Goal: Task Accomplishment & Management: Complete application form

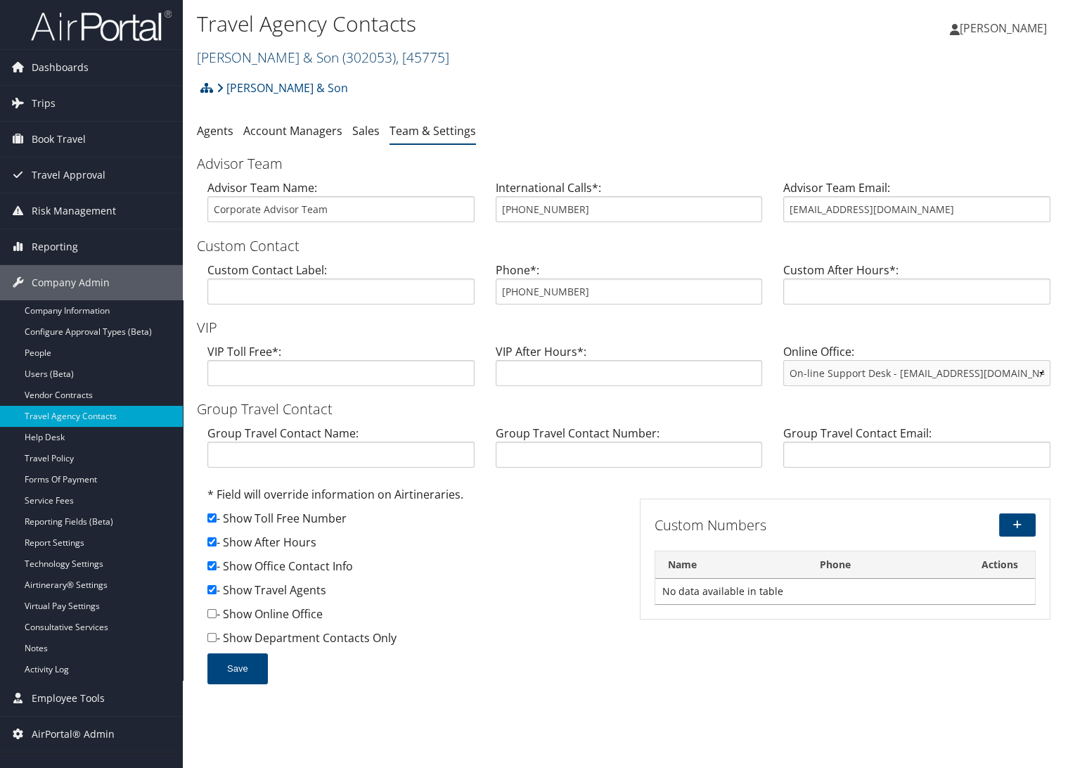
click at [248, 57] on link "CH Guenther & Son ( 302053 ) , [ 45775 ]" at bounding box center [323, 57] width 252 height 19
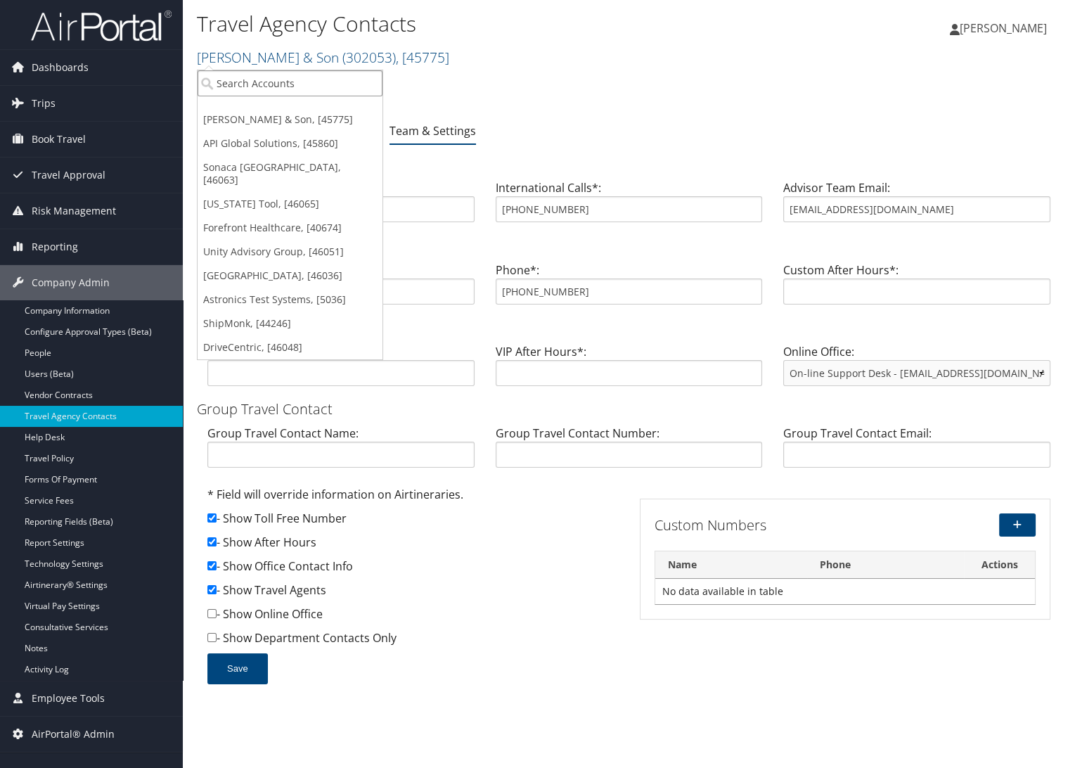
click at [264, 88] on input "search" at bounding box center [290, 83] width 185 height 26
click at [247, 240] on link "Unity Advisory Group, [46051]" at bounding box center [290, 252] width 185 height 24
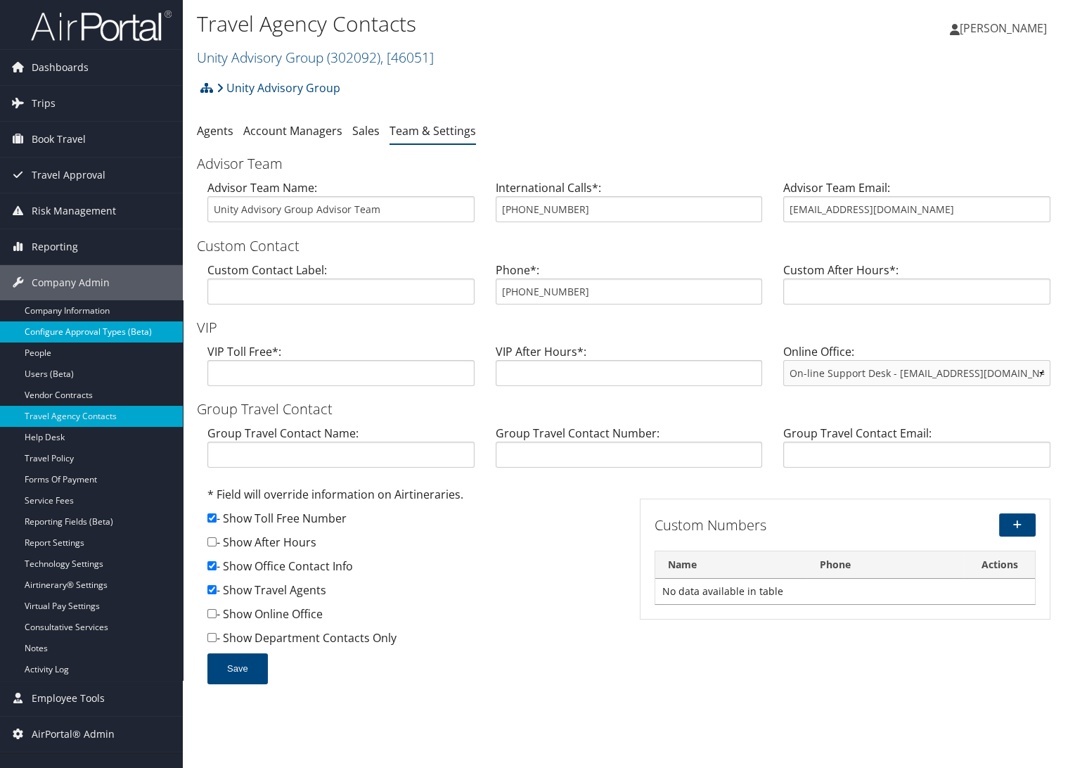
click at [71, 331] on link "Configure Approval Types (Beta)" at bounding box center [91, 331] width 183 height 21
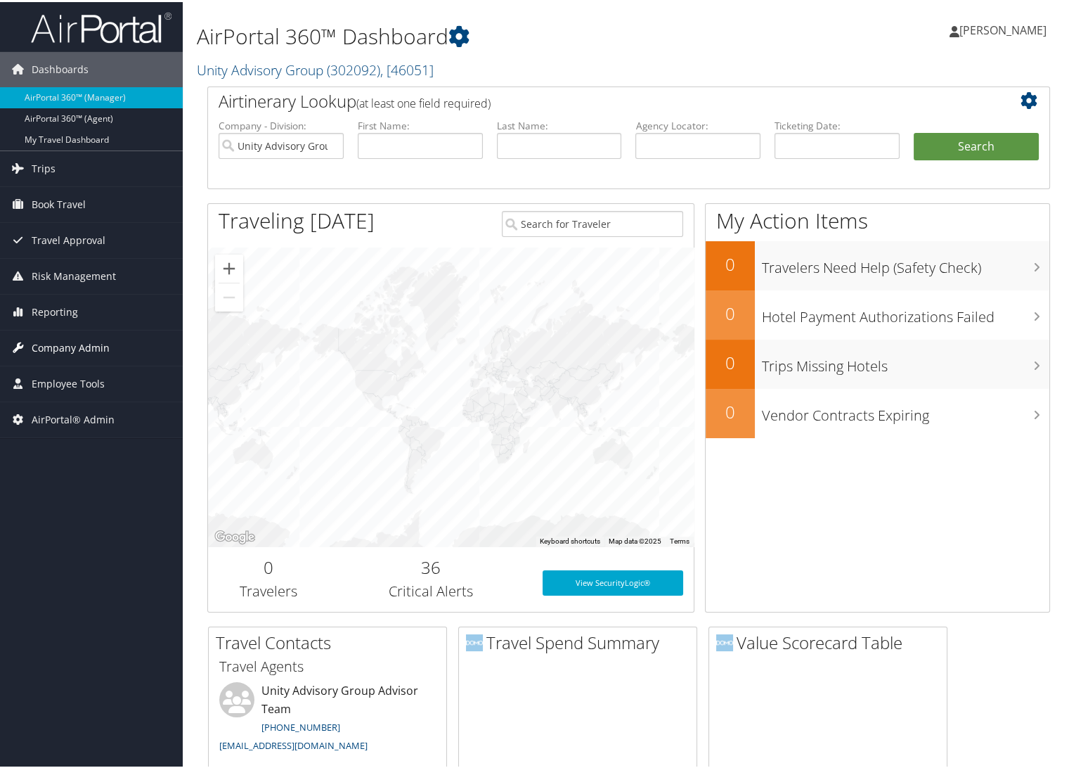
click at [45, 344] on span "Company Admin" at bounding box center [71, 345] width 78 height 35
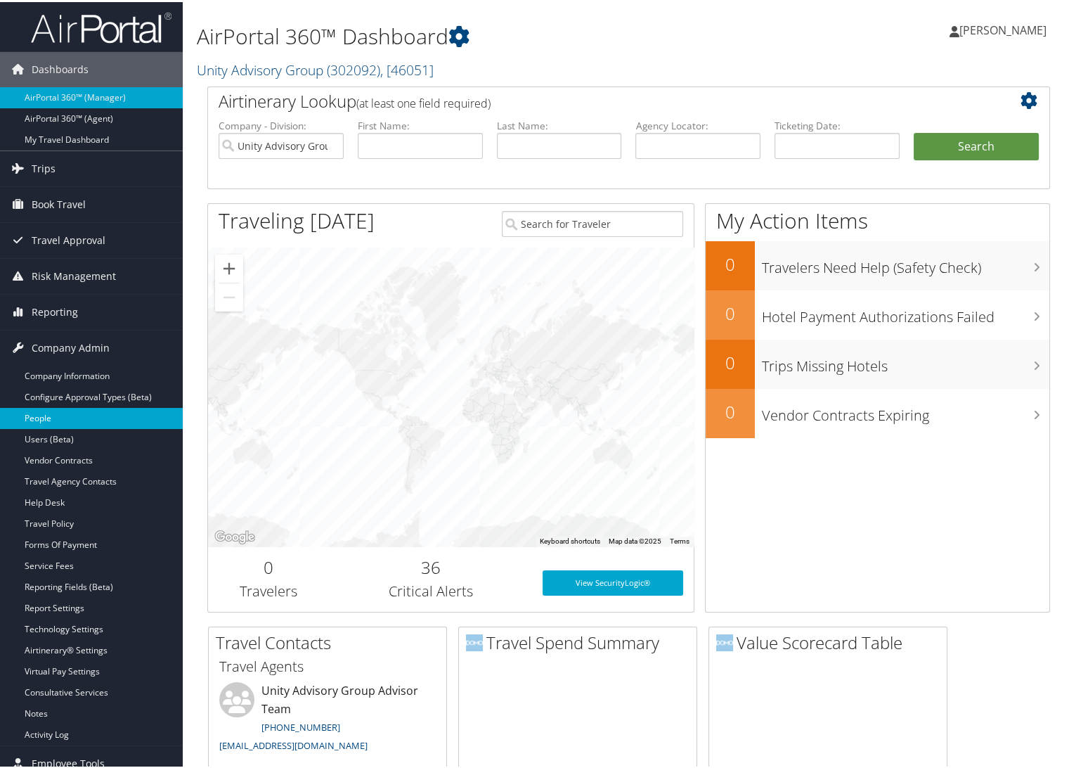
click at [63, 418] on link "People" at bounding box center [91, 416] width 183 height 21
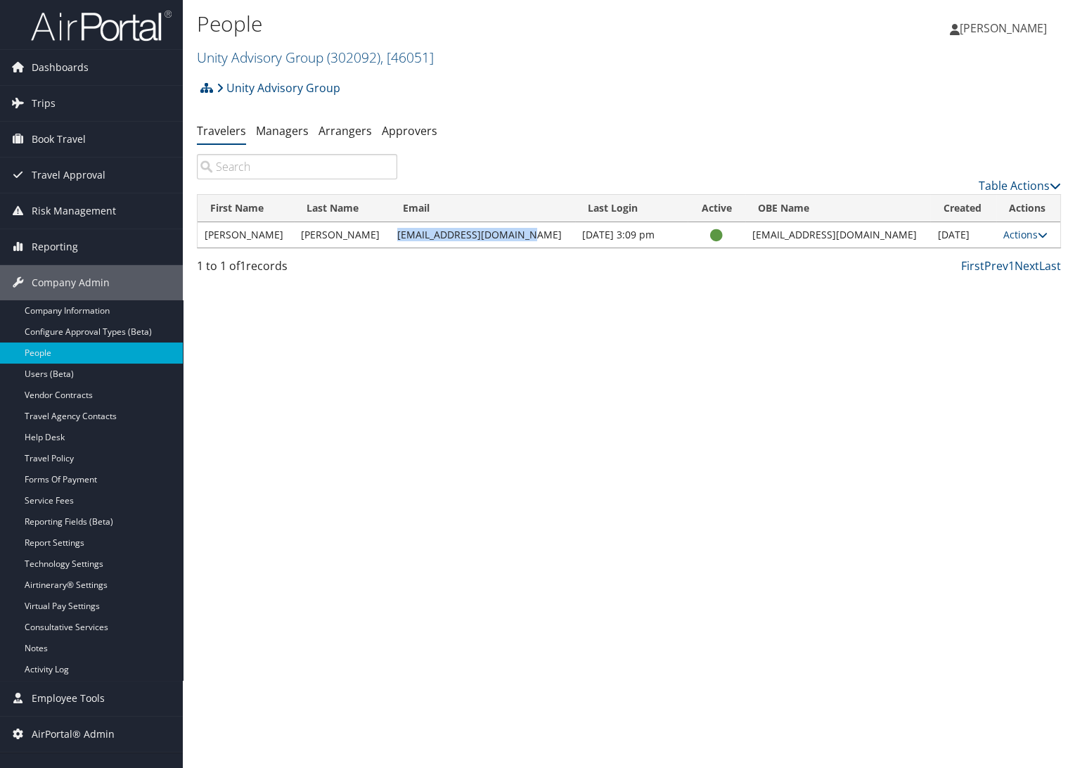
drag, startPoint x: 513, startPoint y: 233, endPoint x: 388, endPoint y: 240, distance: 125.4
click at [390, 240] on td "sbaker@unityadvisory.com" at bounding box center [482, 234] width 185 height 25
copy td "sbaker@unityadvisory.com"
click at [284, 137] on link "Managers" at bounding box center [282, 130] width 53 height 15
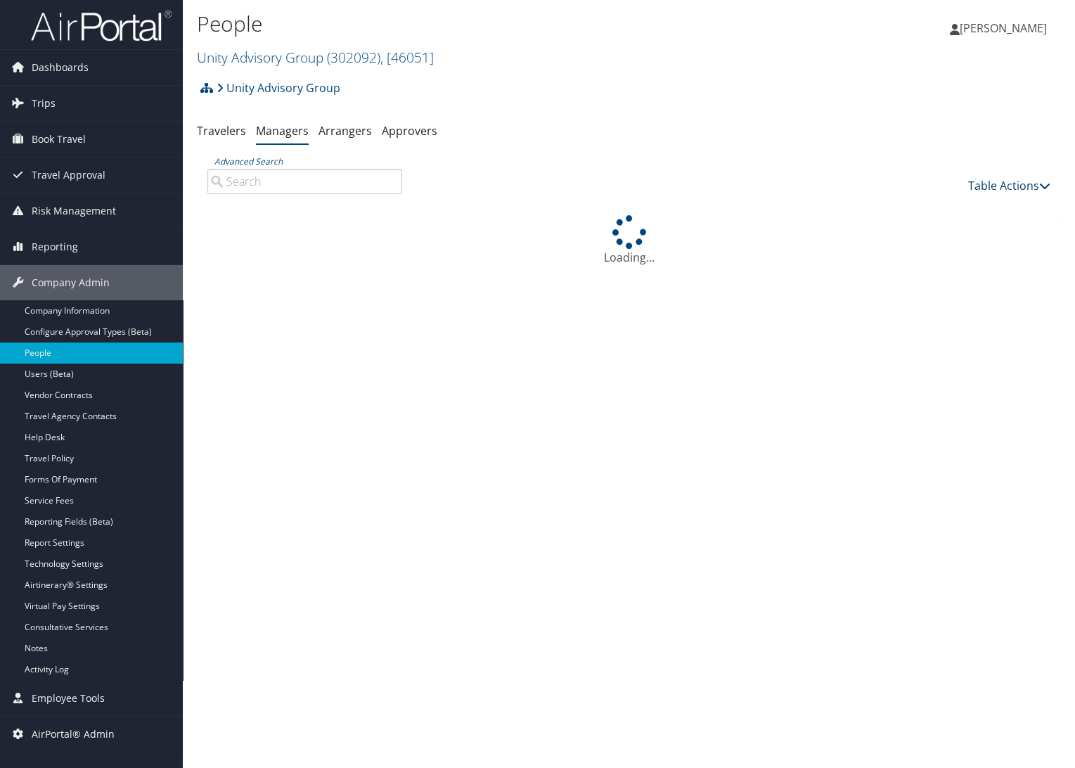
click at [1024, 184] on link "Table Actions" at bounding box center [1009, 185] width 82 height 15
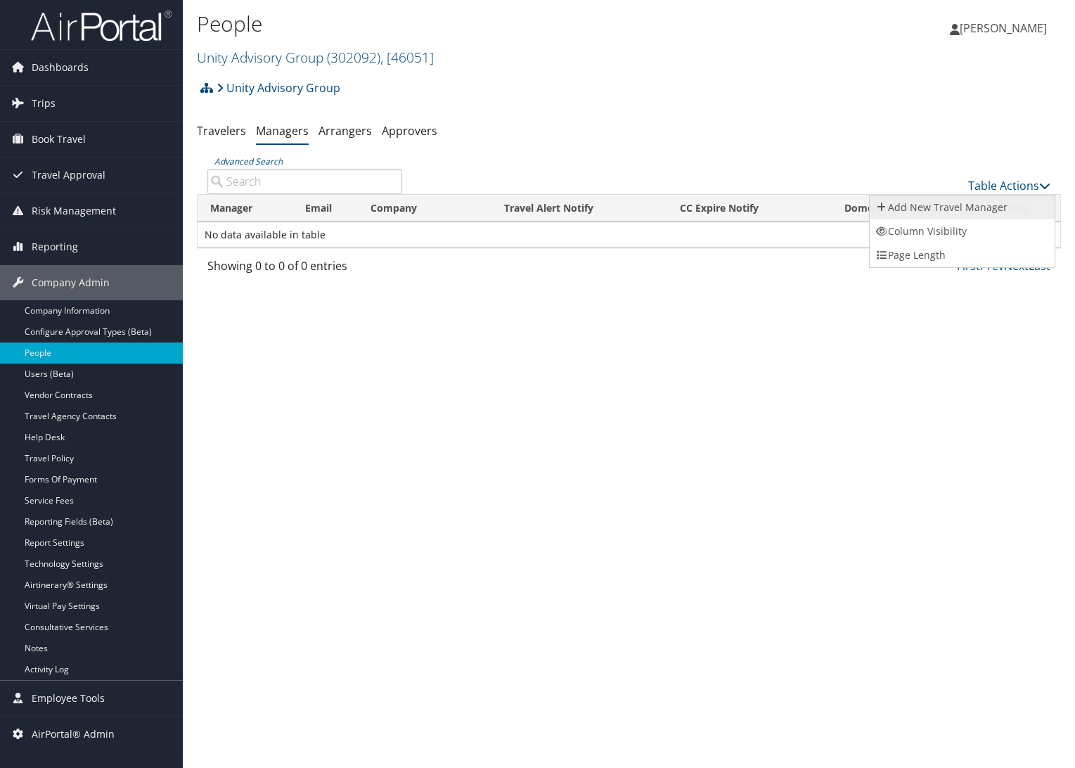
click at [1004, 200] on link "Add New Travel Manager" at bounding box center [962, 207] width 185 height 24
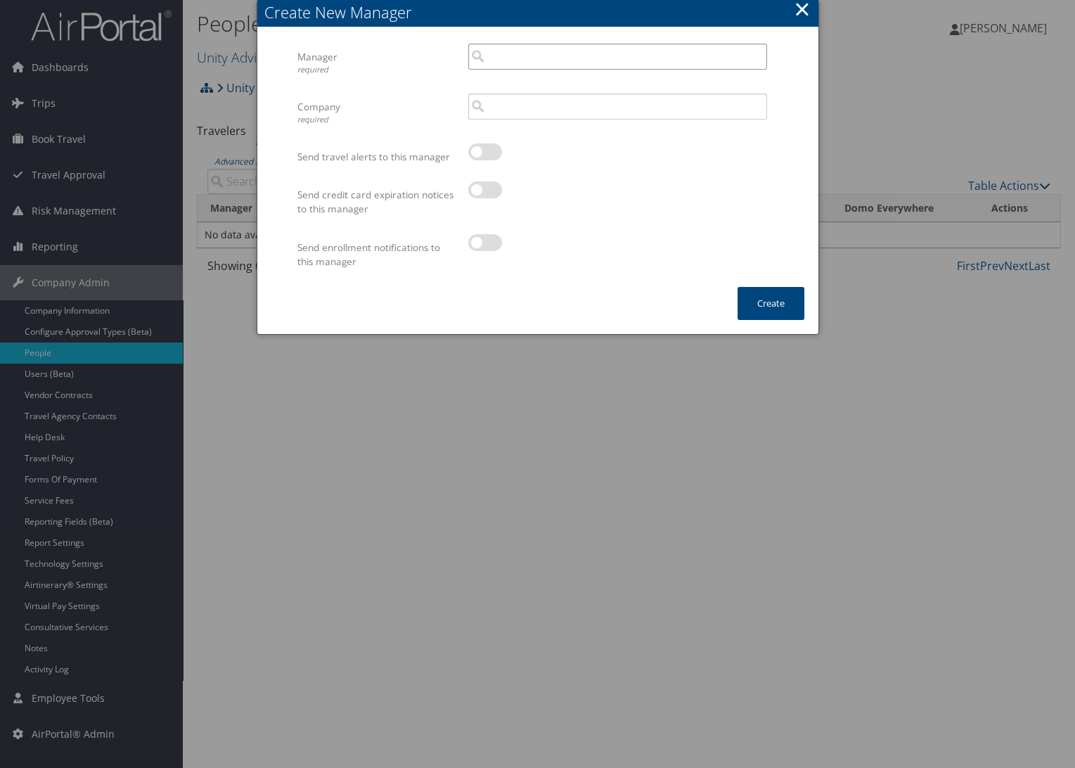
click at [499, 63] on input "search" at bounding box center [617, 57] width 299 height 26
paste input "[EMAIL_ADDRESS][DOMAIN_NAME]"
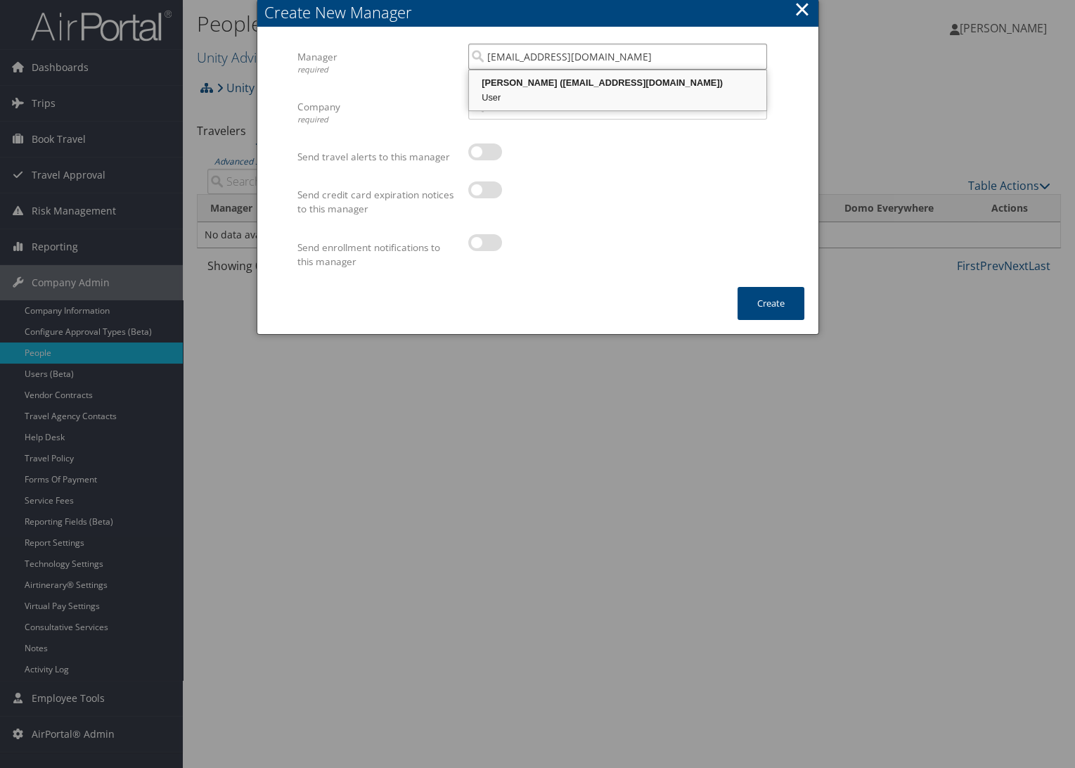
click at [520, 96] on div "User" at bounding box center [617, 98] width 293 height 14
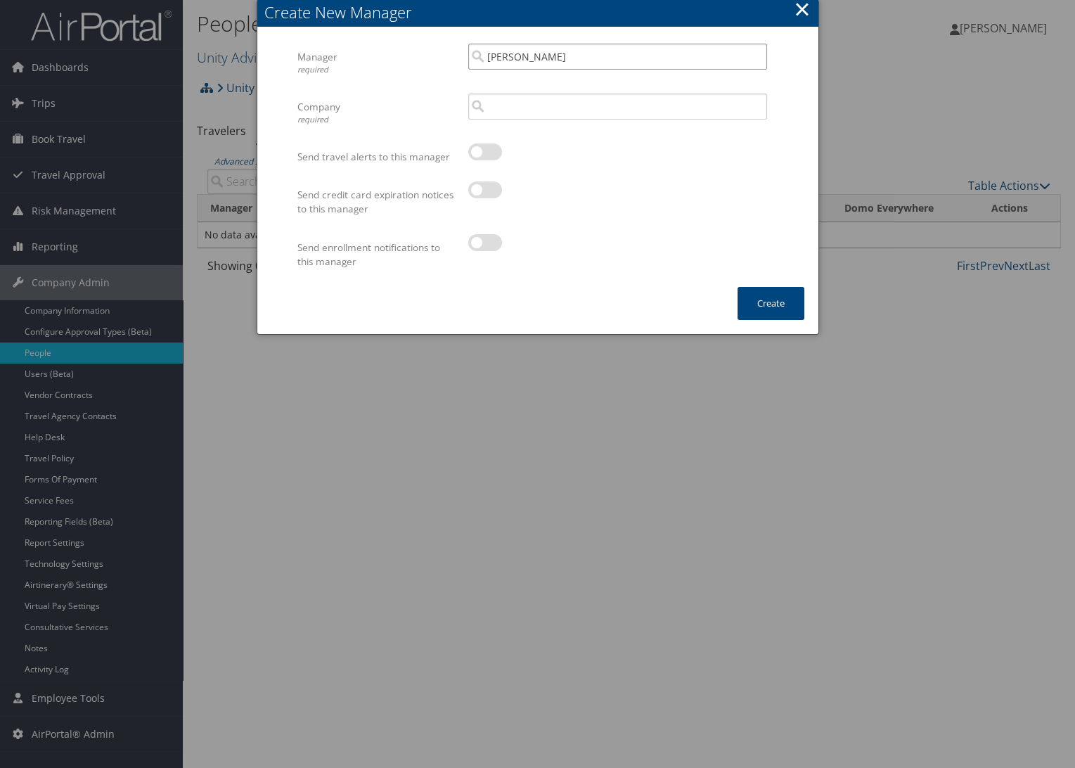
type input "Simon Baker"
click at [520, 103] on input "search" at bounding box center [617, 107] width 299 height 26
type input "n"
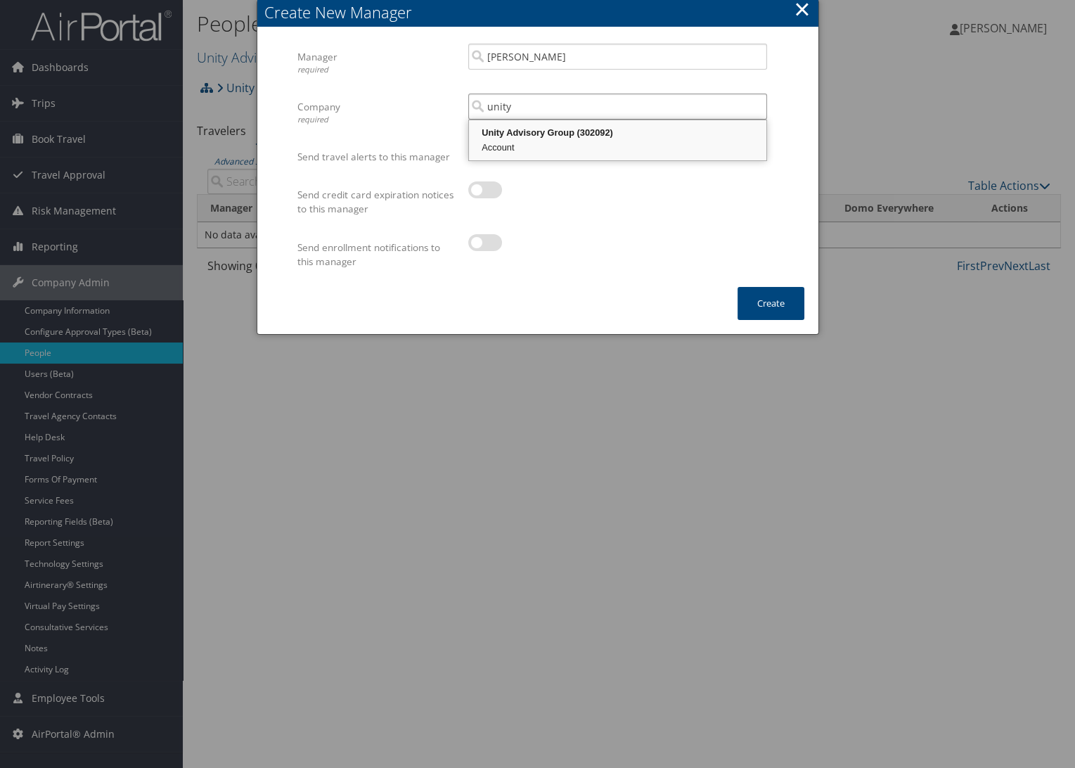
click at [552, 147] on div "Account" at bounding box center [617, 148] width 293 height 14
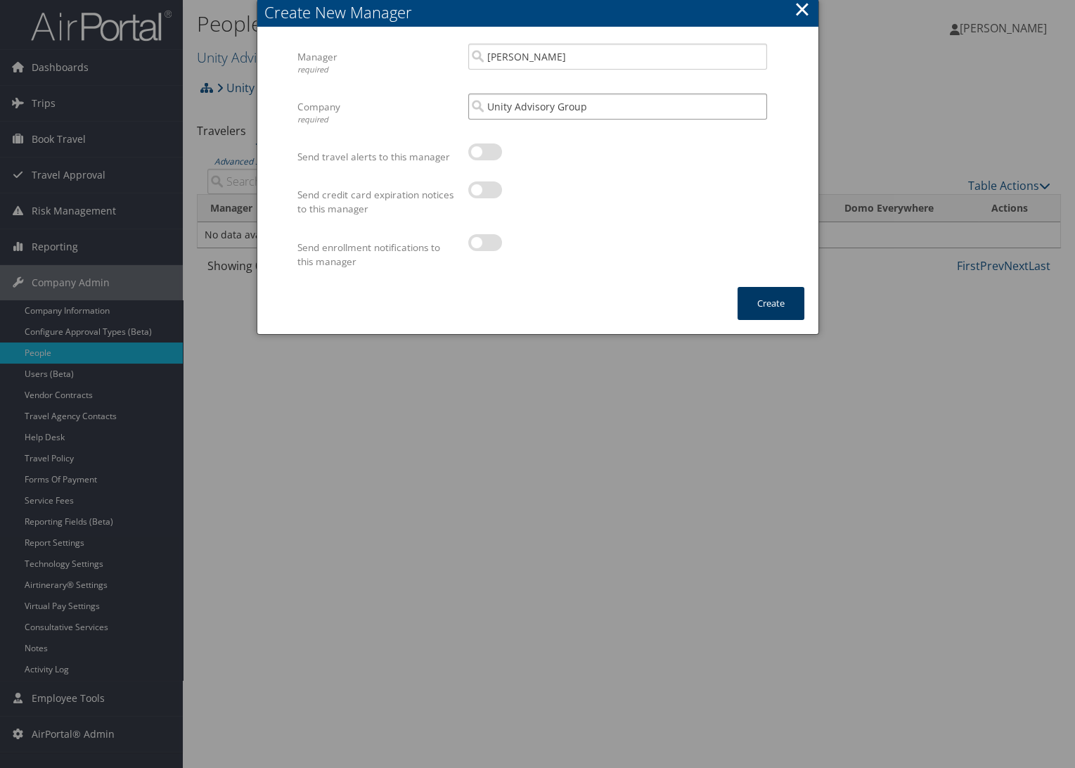
type input "Unity Advisory Group"
click at [780, 305] on button "Create" at bounding box center [771, 303] width 67 height 33
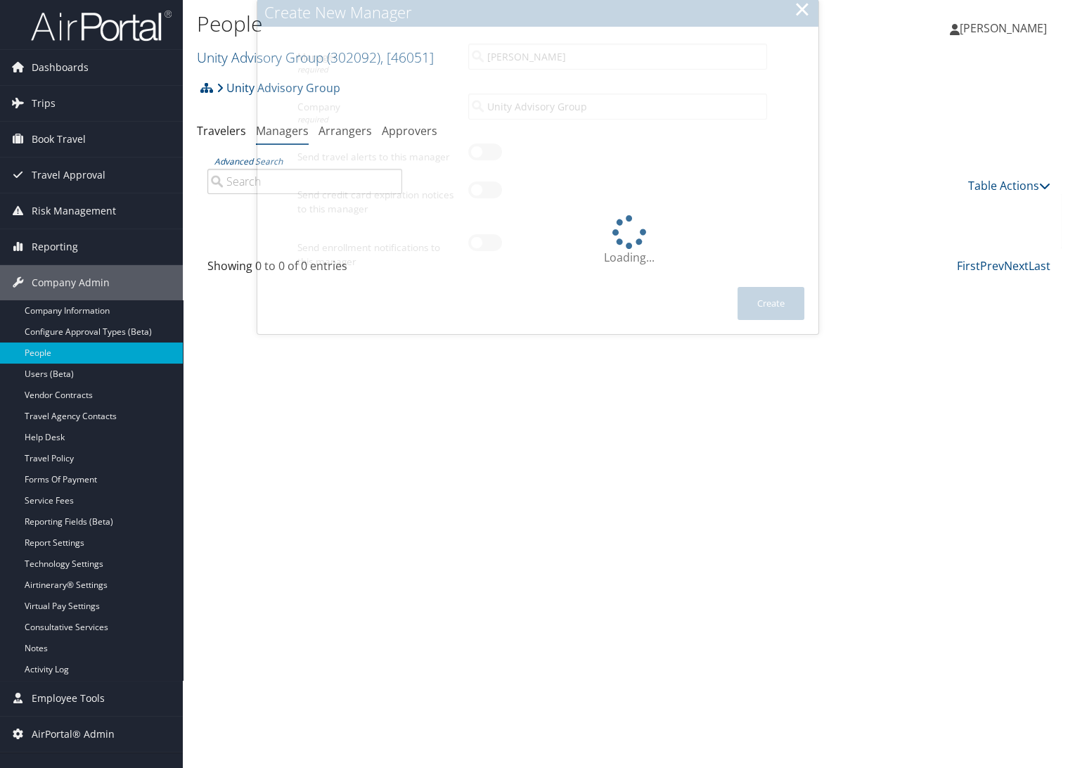
click at [92, 334] on link "Configure Approval Types (Beta)" at bounding box center [91, 331] width 183 height 21
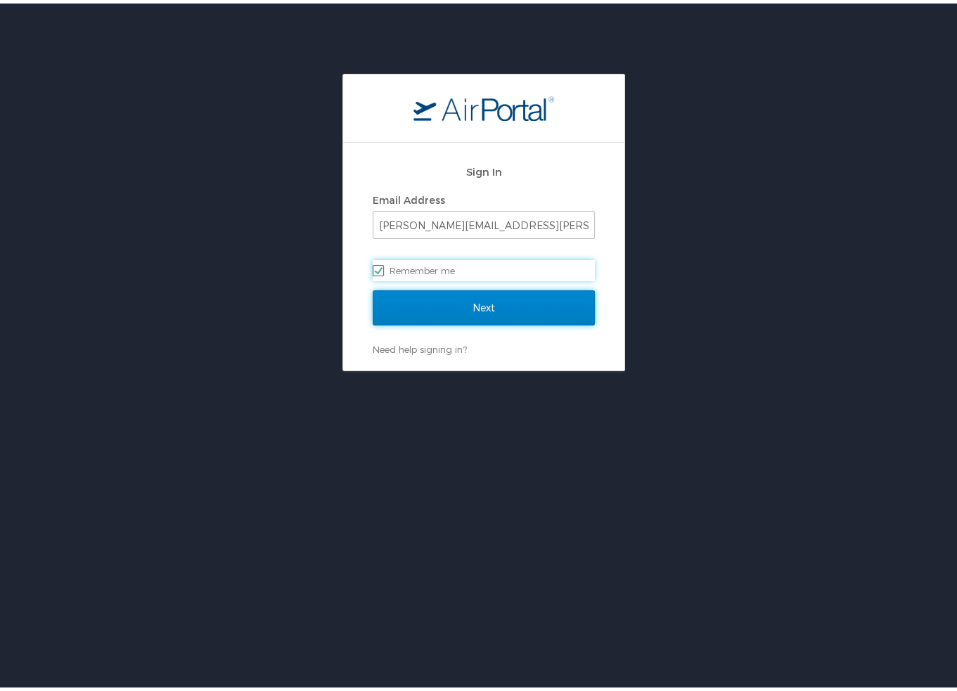
click at [469, 303] on input "Next" at bounding box center [484, 304] width 222 height 35
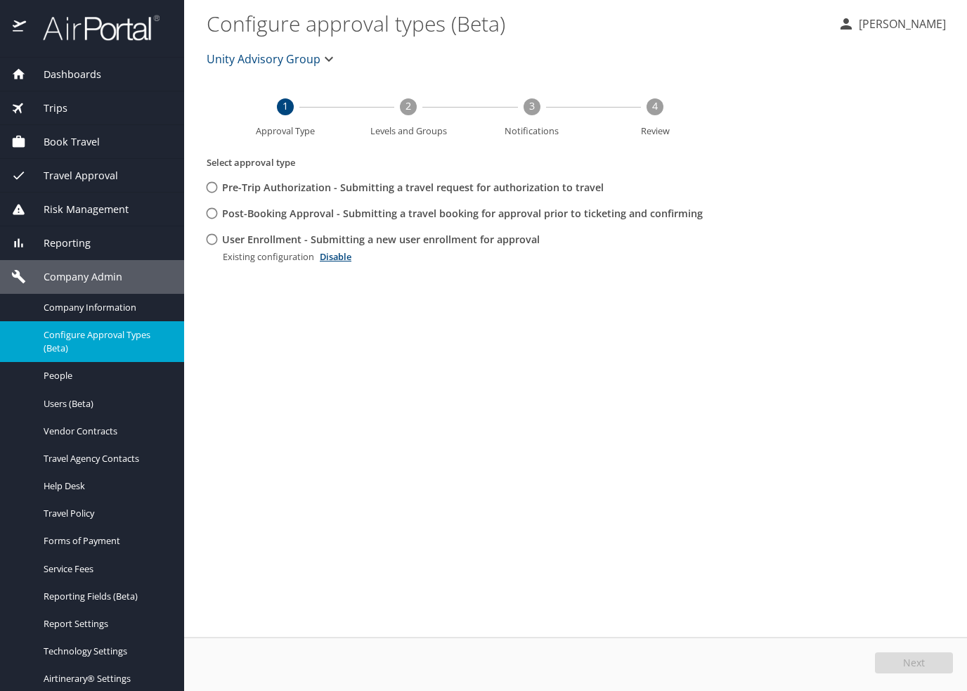
click at [217, 242] on input "User Enrollment - Submitting a new user enrollment for approval" at bounding box center [212, 239] width 26 height 26
radio input "true"
click at [915, 666] on span "Edit" at bounding box center [916, 663] width 18 height 10
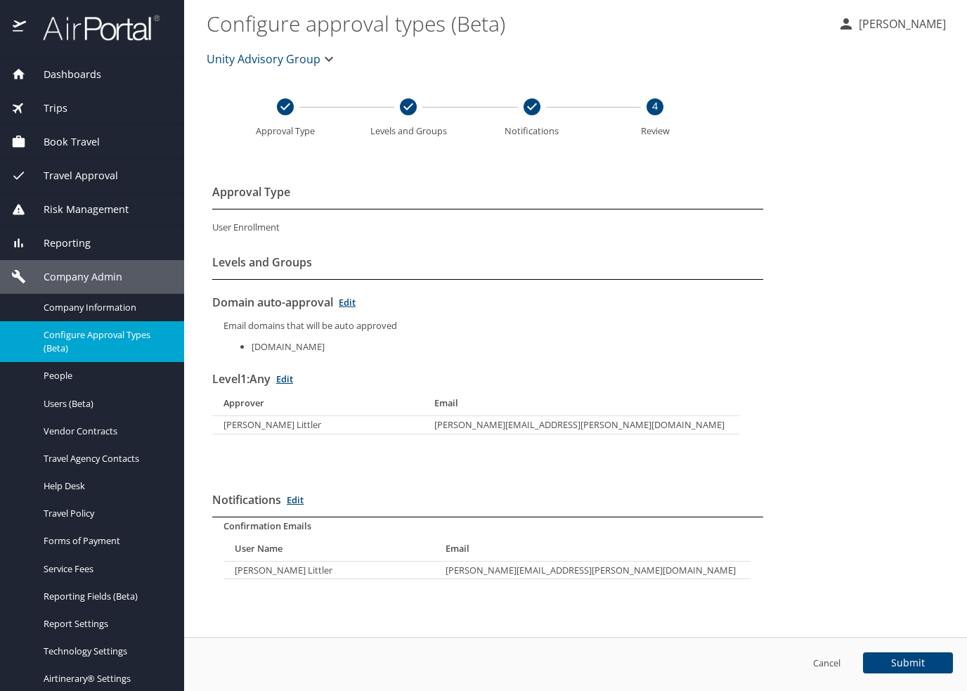
click at [286, 382] on link "Edit" at bounding box center [284, 379] width 17 height 13
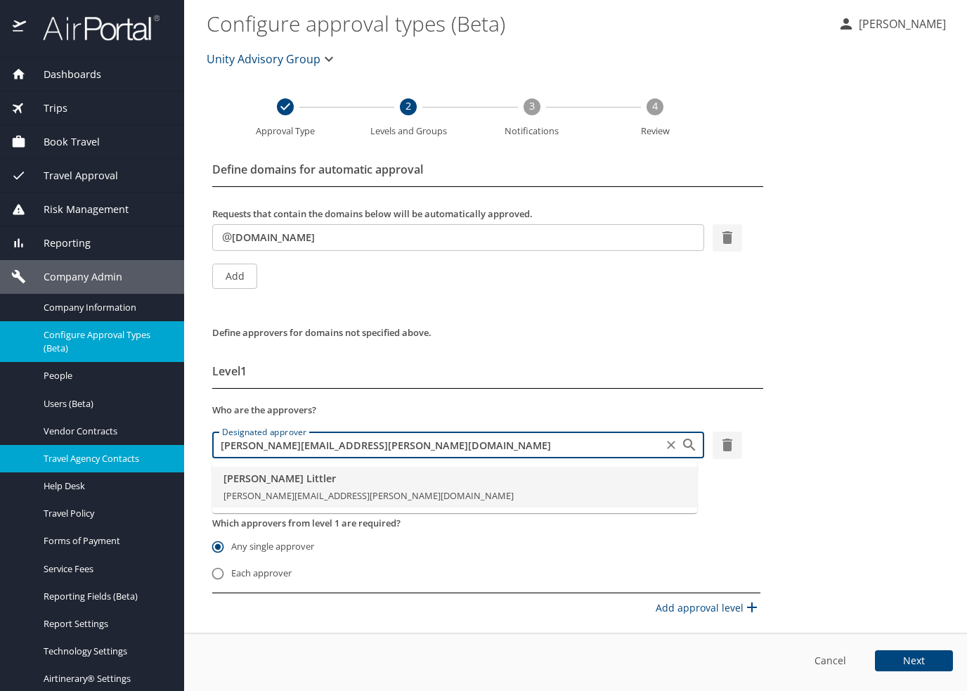
drag, startPoint x: 373, startPoint y: 447, endPoint x: 109, endPoint y: 446, distance: 264.4
click at [122, 446] on div "Dashboards AirPortal 360™ Manager AirPortal 360™ Agent My Travel Dashboard Trip…" at bounding box center [483, 345] width 967 height 691
paste input "sbaker@unityadvisory"
type input "[EMAIL_ADDRESS][DOMAIN_NAME]"
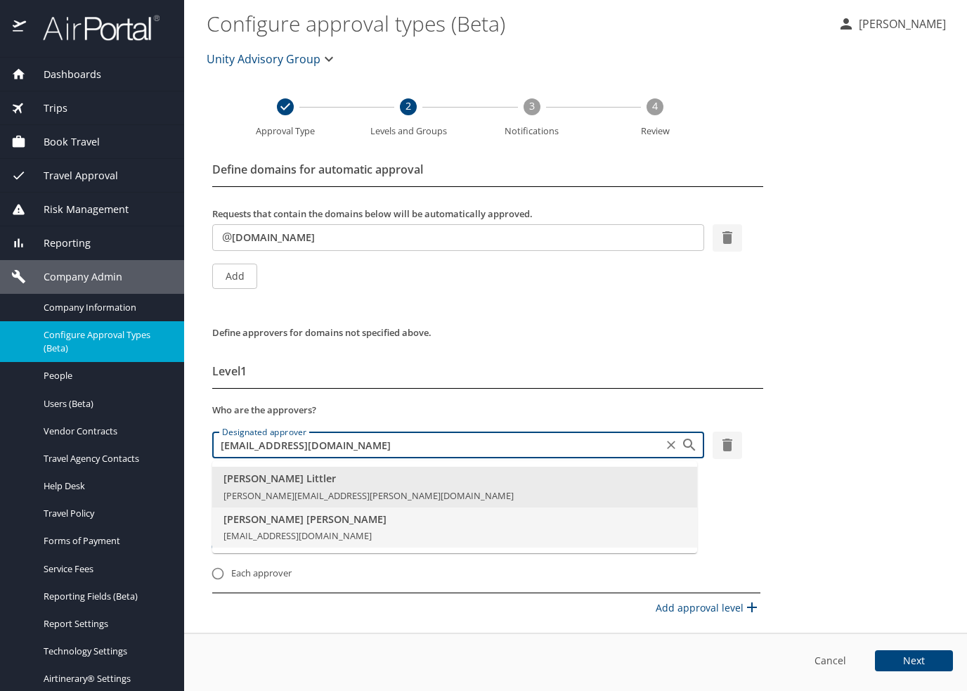
click at [280, 527] on li "[PERSON_NAME] [EMAIL_ADDRESS][DOMAIN_NAME]" at bounding box center [454, 528] width 485 height 41
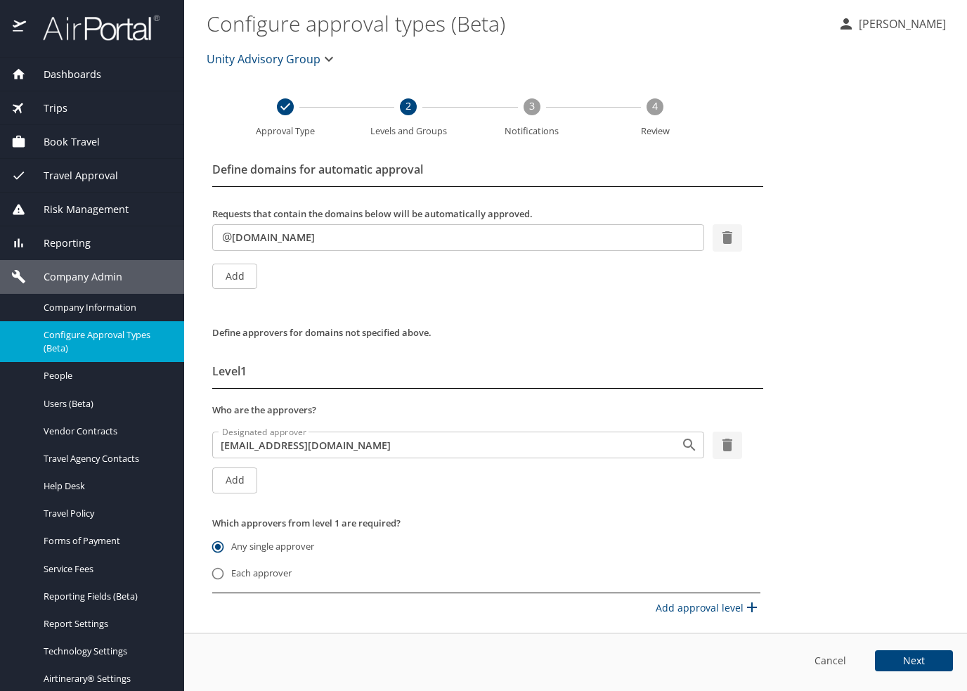
click at [896, 661] on button "Next" at bounding box center [914, 660] width 78 height 21
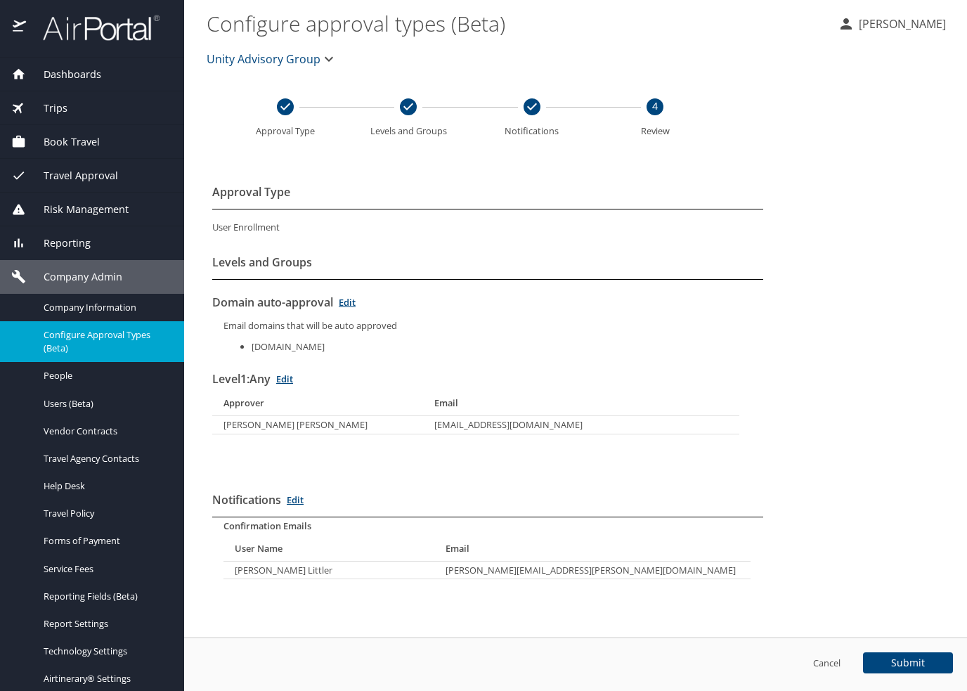
click at [287, 495] on link "Edit" at bounding box center [295, 500] width 17 height 13
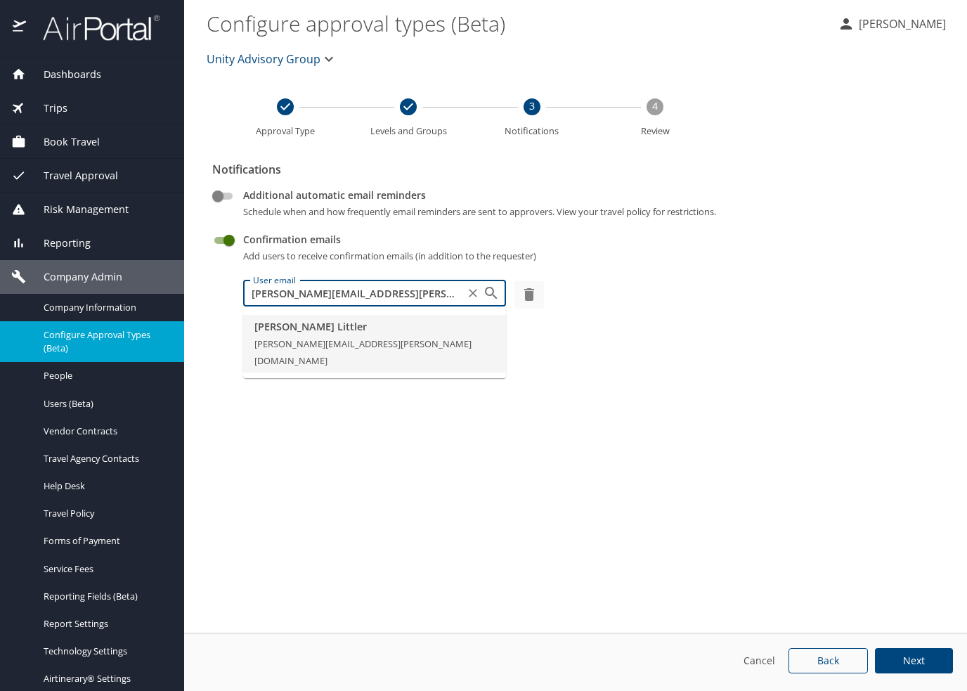
drag, startPoint x: 399, startPoint y: 293, endPoint x: 213, endPoint y: 299, distance: 186.4
click at [213, 299] on div "Additional automatic email reminders Schedule when and how frequently email rem…" at bounding box center [488, 292] width 562 height 212
paste input "sbaker@unityadvisory"
type input "[EMAIL_ADDRESS][DOMAIN_NAME]"
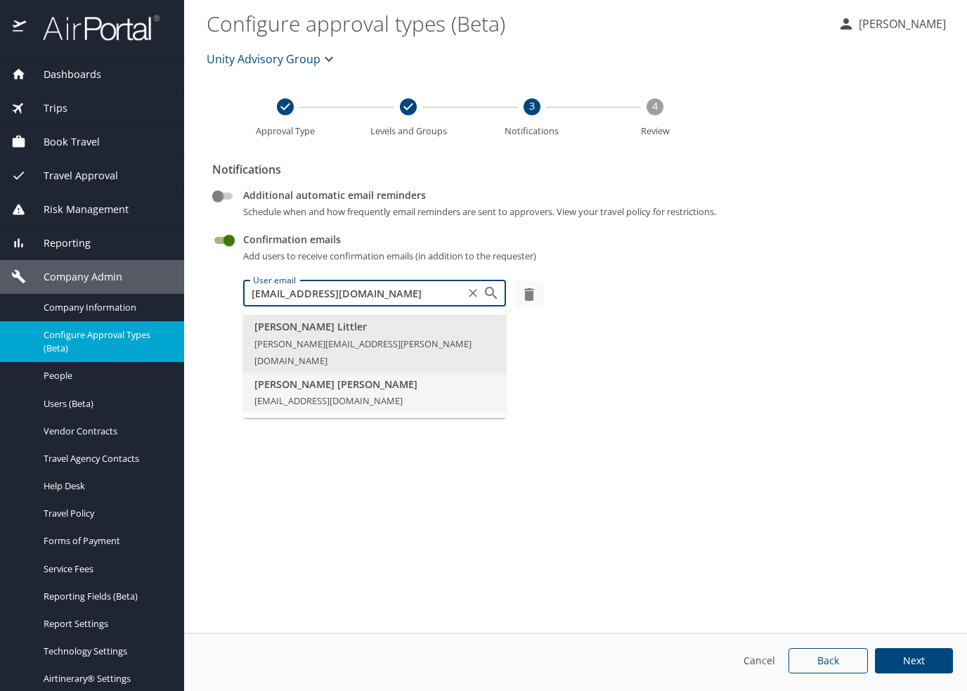
click at [305, 394] on span "[EMAIL_ADDRESS][DOMAIN_NAME]" at bounding box center [329, 400] width 148 height 13
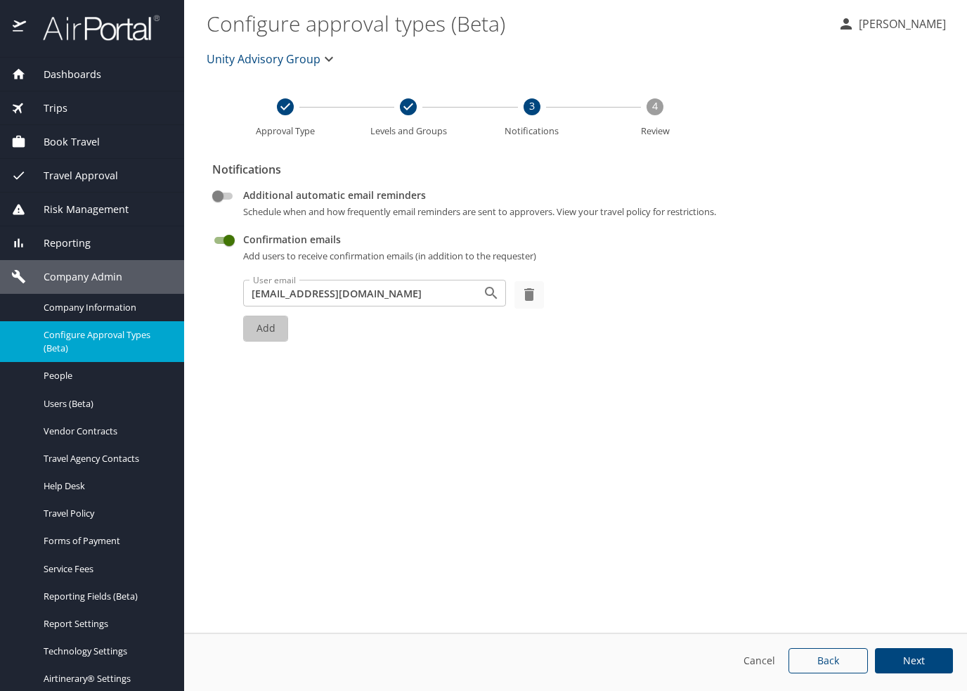
click at [275, 340] on button "Add" at bounding box center [265, 329] width 45 height 26
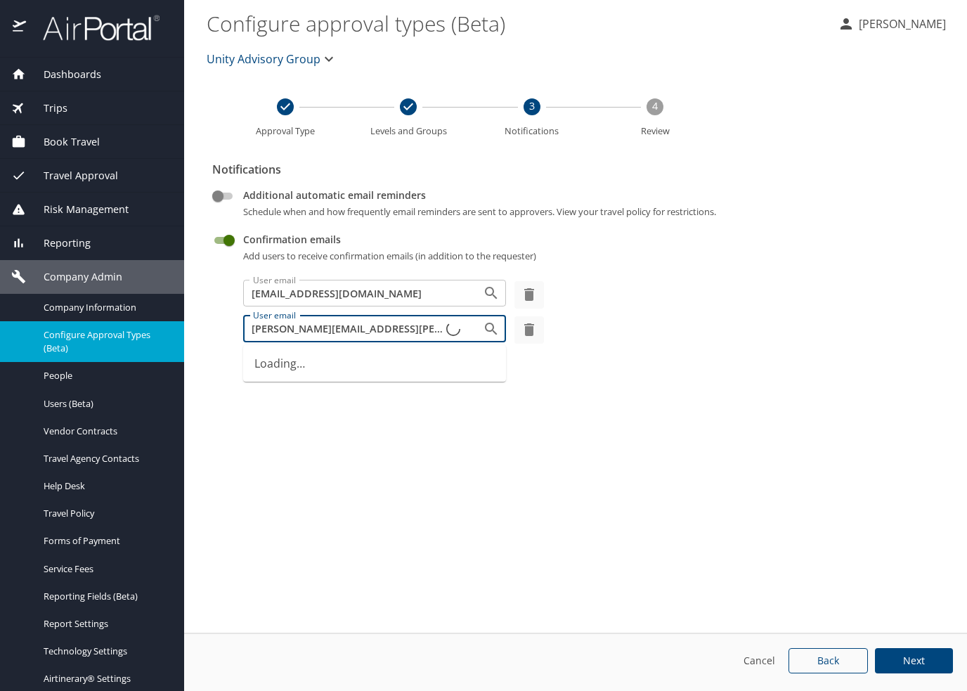
type input "[PERSON_NAME][EMAIL_ADDRESS][PERSON_NAME][DOMAIN_NAME]"
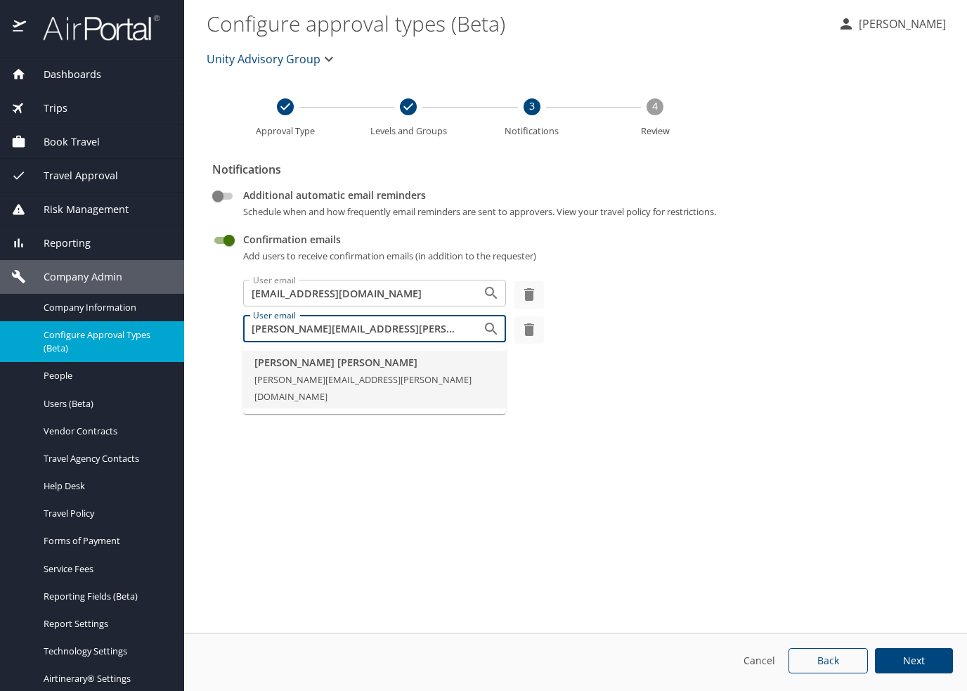
click at [489, 376] on li "[PERSON_NAME] [PERSON_NAME][EMAIL_ADDRESS][PERSON_NAME][DOMAIN_NAME]" at bounding box center [374, 380] width 263 height 58
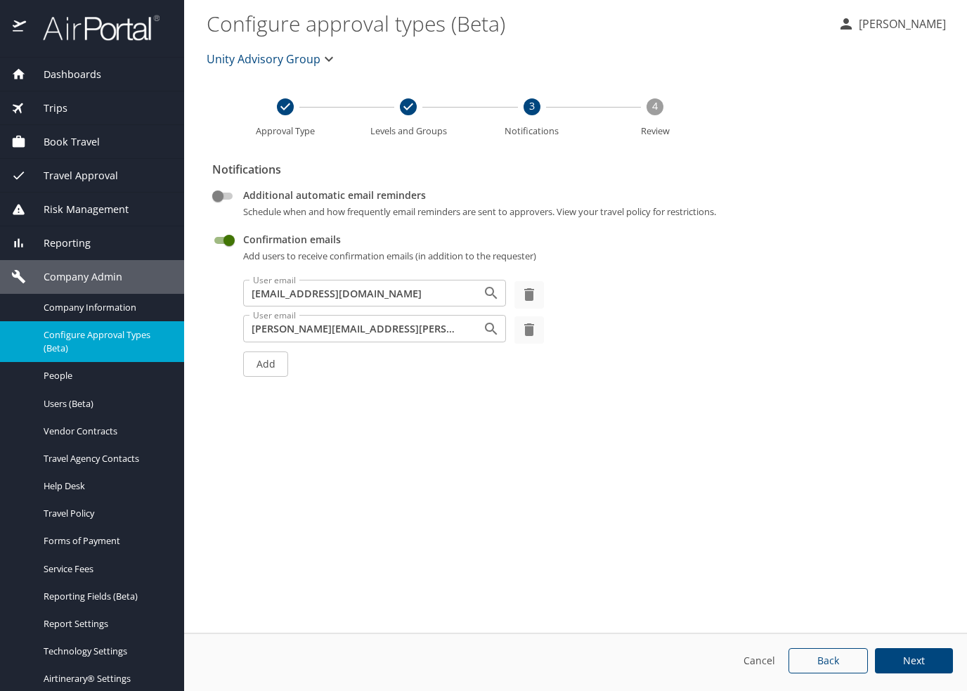
click at [928, 667] on button "Next" at bounding box center [914, 661] width 78 height 26
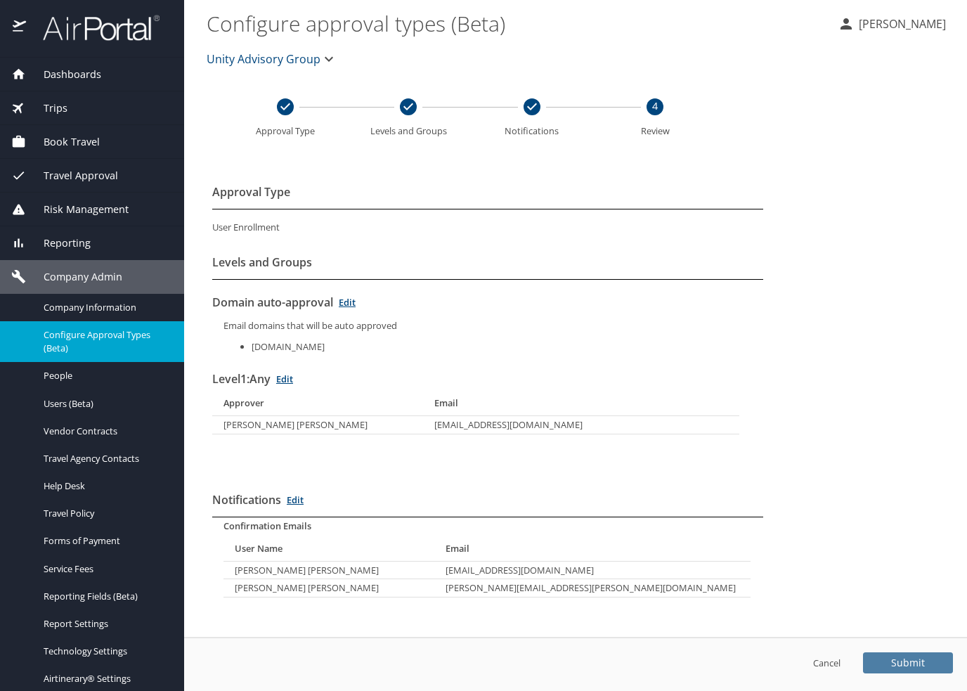
click at [920, 666] on span "Submit" at bounding box center [908, 663] width 34 height 10
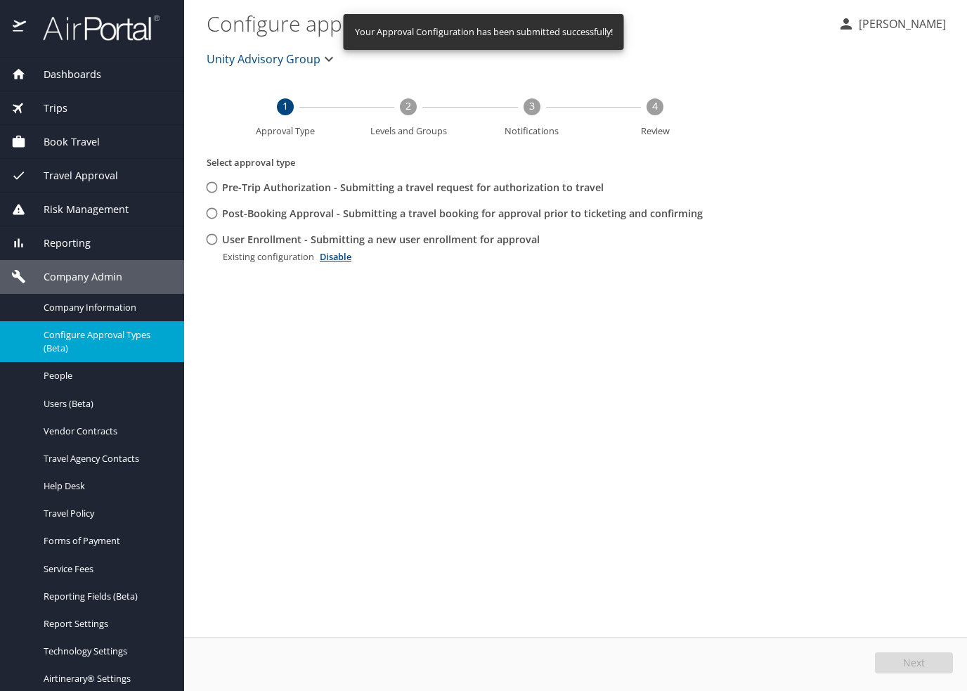
click at [276, 64] on span "Unity Advisory Group" at bounding box center [264, 59] width 114 height 20
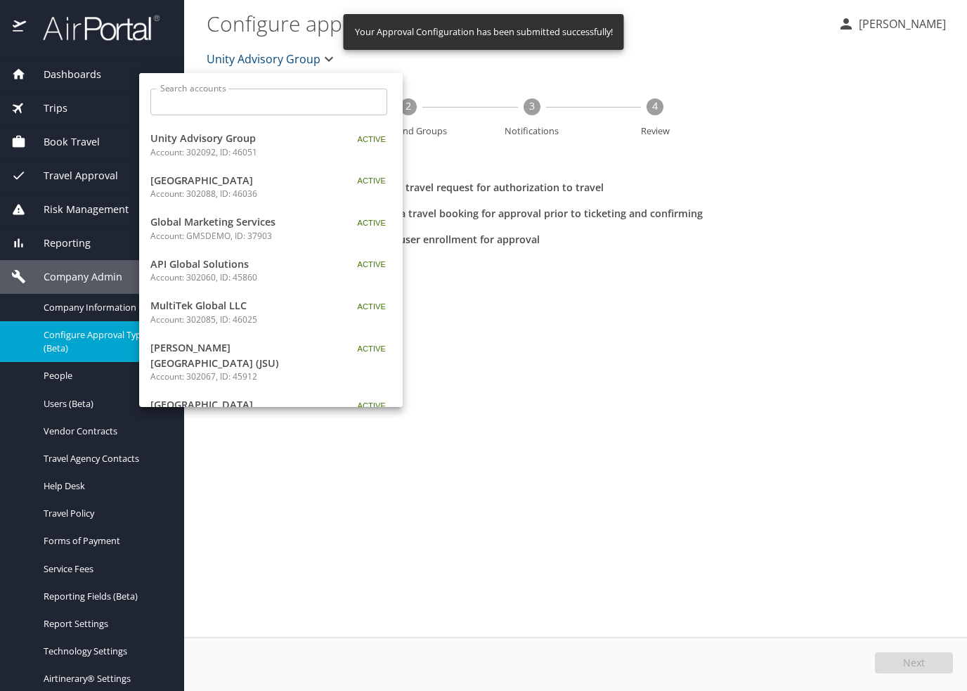
click at [219, 101] on input "Search accounts" at bounding box center [274, 102] width 228 height 27
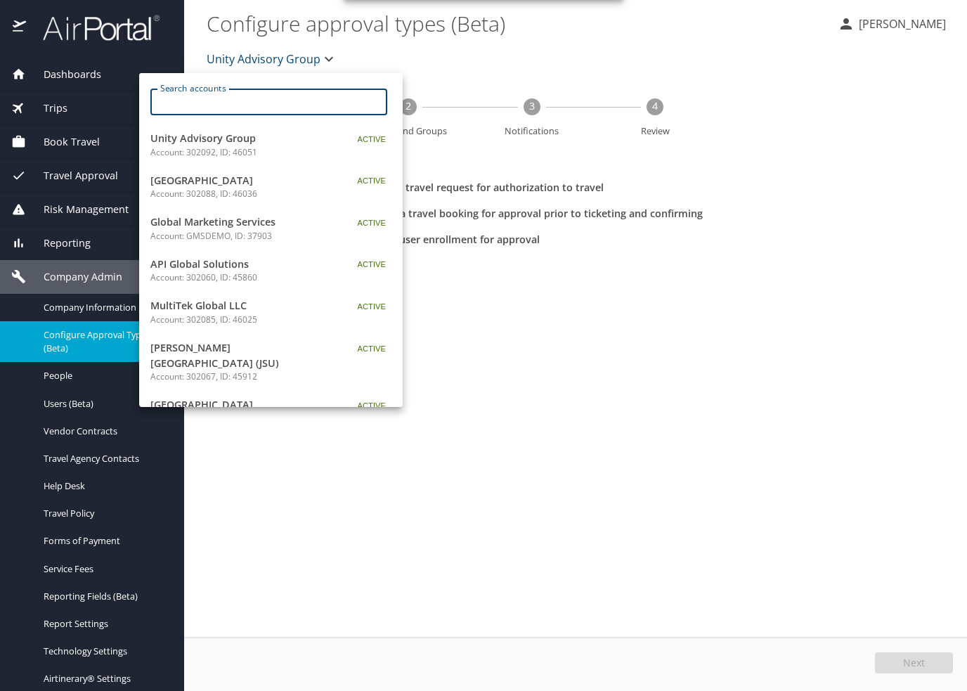
type input "m"
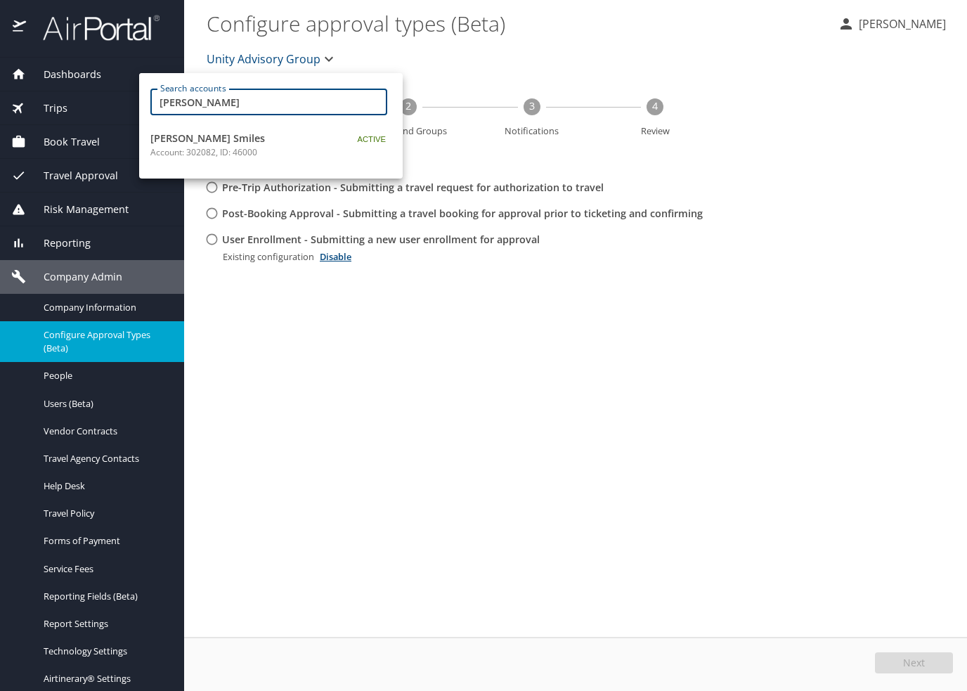
type input "[PERSON_NAME]"
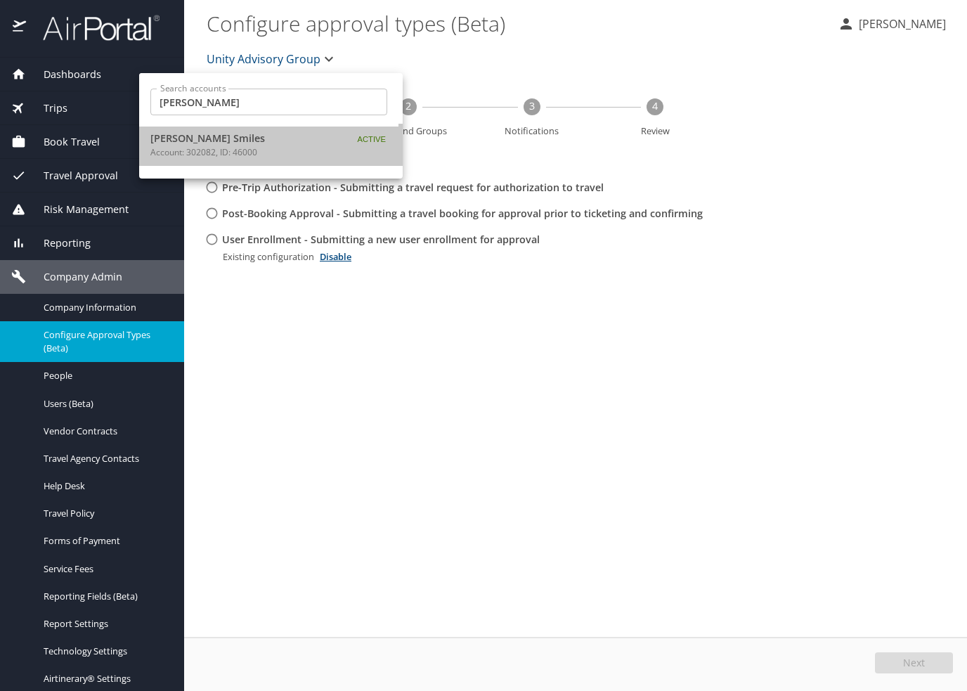
click at [212, 140] on span "[PERSON_NAME] Smiles" at bounding box center [238, 138] width 176 height 15
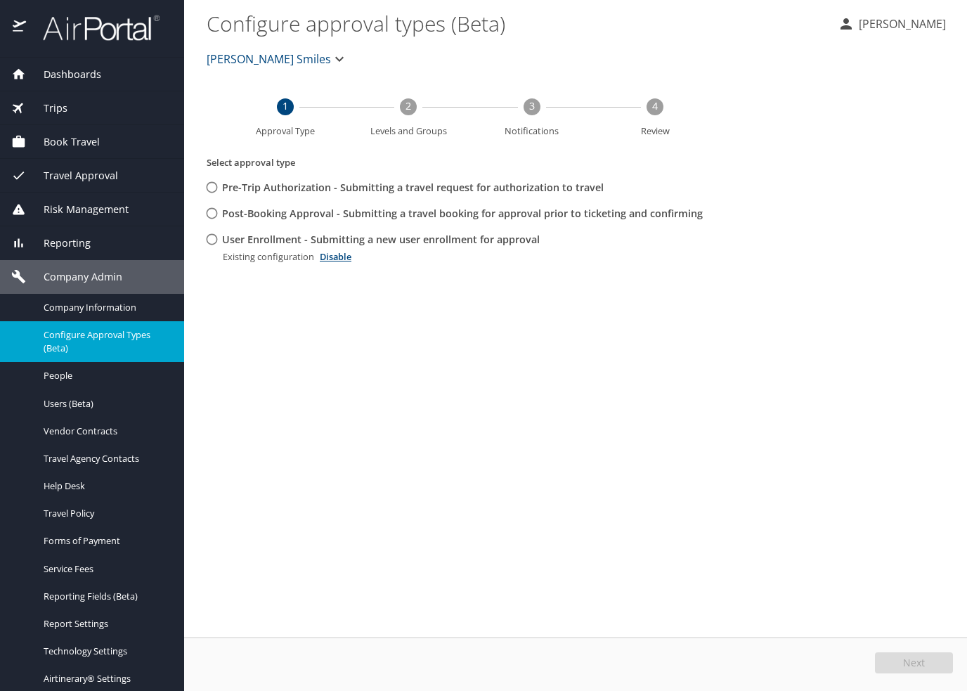
click at [245, 245] on span "User Enrollment - Submitting a new user enrollment for approval" at bounding box center [381, 239] width 318 height 15
click at [225, 245] on input "User Enrollment - Submitting a new user enrollment for approval" at bounding box center [212, 239] width 26 height 26
radio input "true"
click at [936, 666] on button "Edit" at bounding box center [916, 662] width 75 height 21
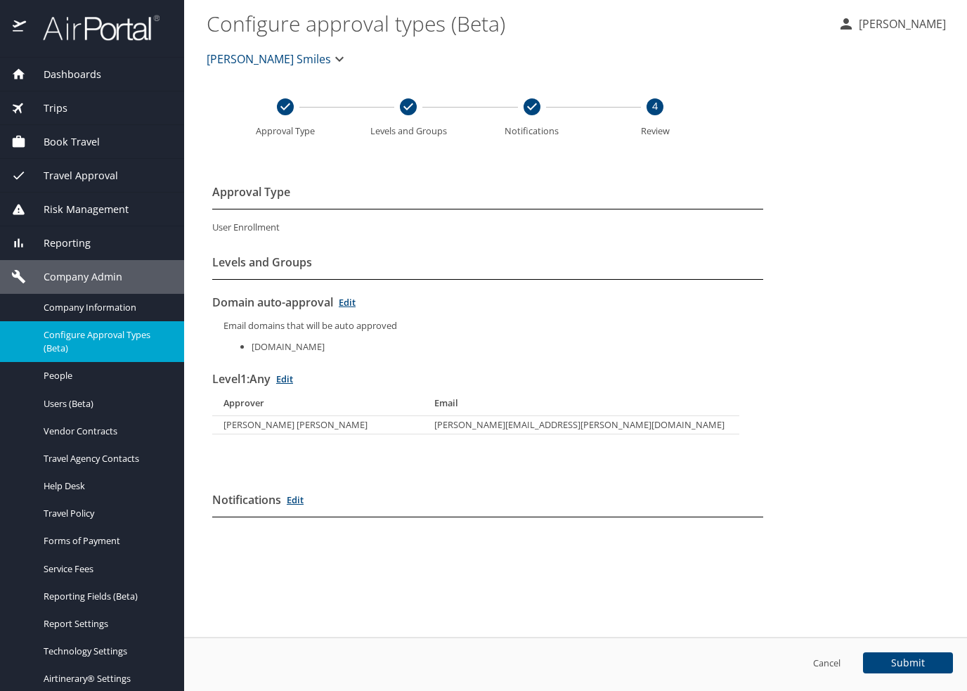
click at [293, 378] on link "Edit" at bounding box center [284, 379] width 17 height 13
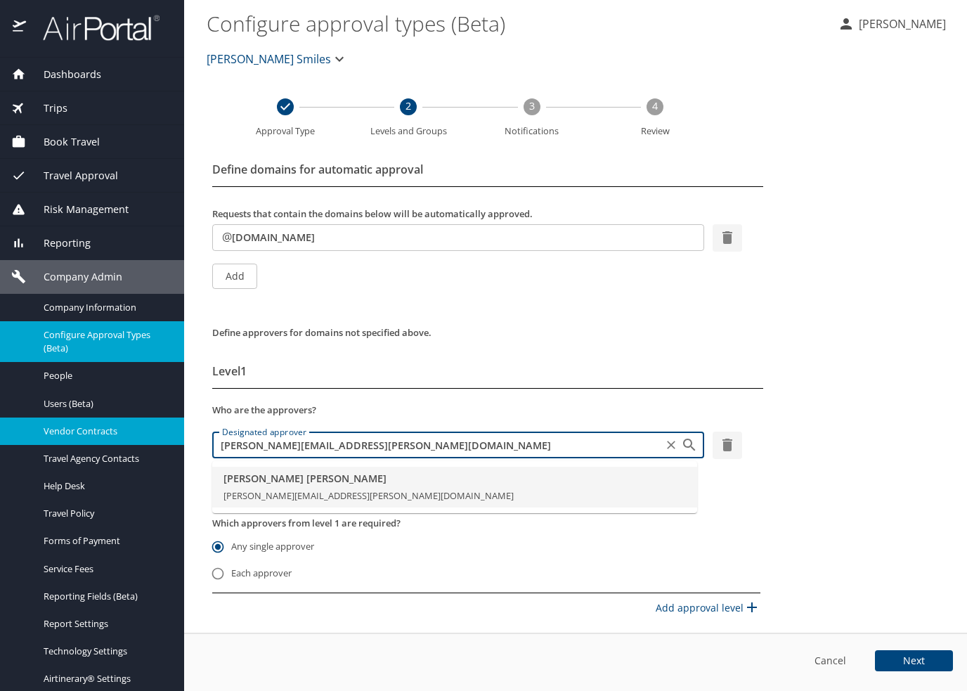
drag, startPoint x: 387, startPoint y: 446, endPoint x: 173, endPoint y: 442, distance: 214.5
click at [173, 442] on div "Dashboards AirPortal 360™ Manager AirPortal 360™ Agent My Travel Dashboard Trip…" at bounding box center [483, 345] width 967 height 691
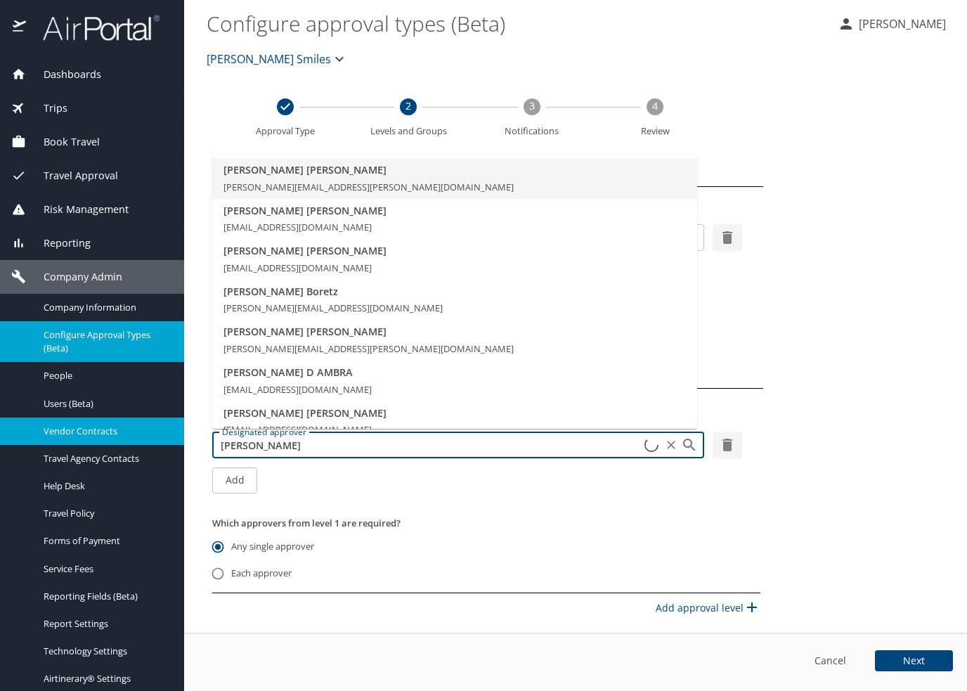
type input "[PERSON_NAME]"
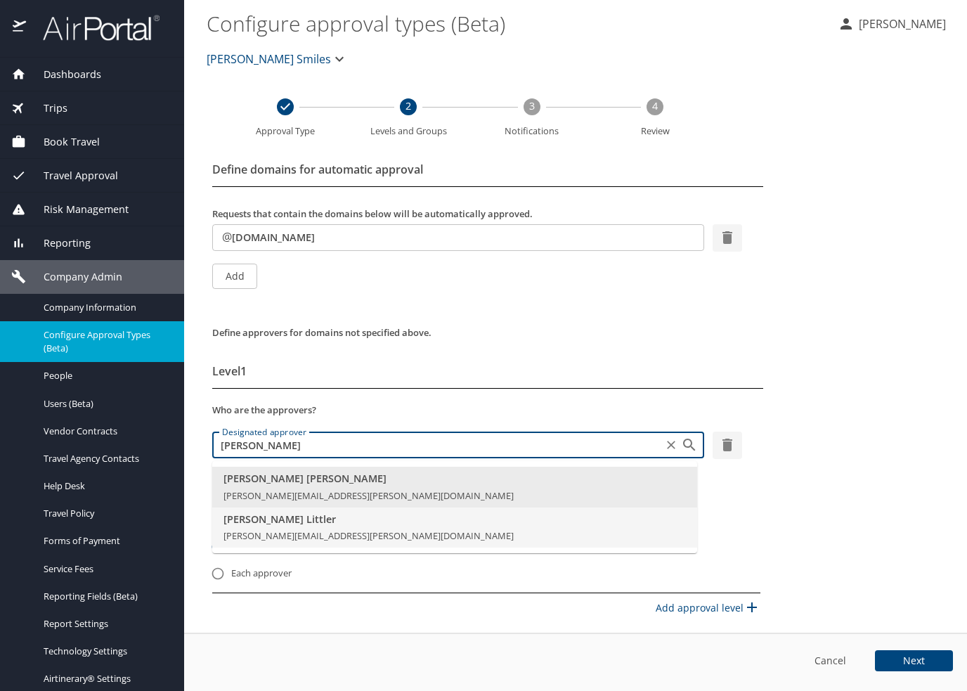
click at [302, 530] on span "[PERSON_NAME][EMAIL_ADDRESS][PERSON_NAME][DOMAIN_NAME]" at bounding box center [369, 535] width 290 height 13
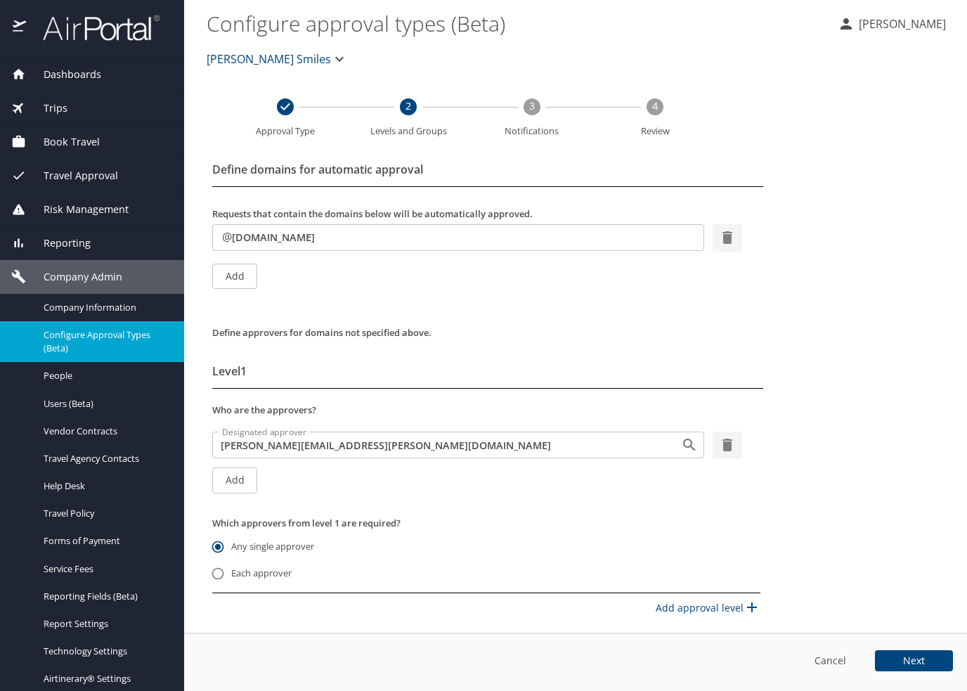
click at [233, 475] on span "Add" at bounding box center [235, 481] width 22 height 18
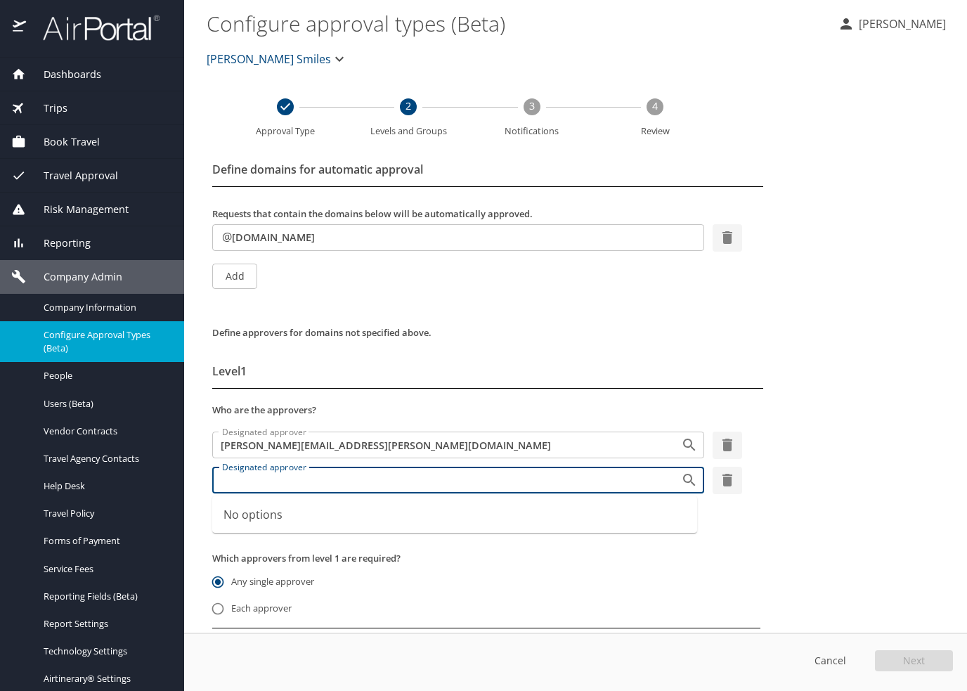
click at [295, 480] on input "Designated approver" at bounding box center [438, 480] width 442 height 18
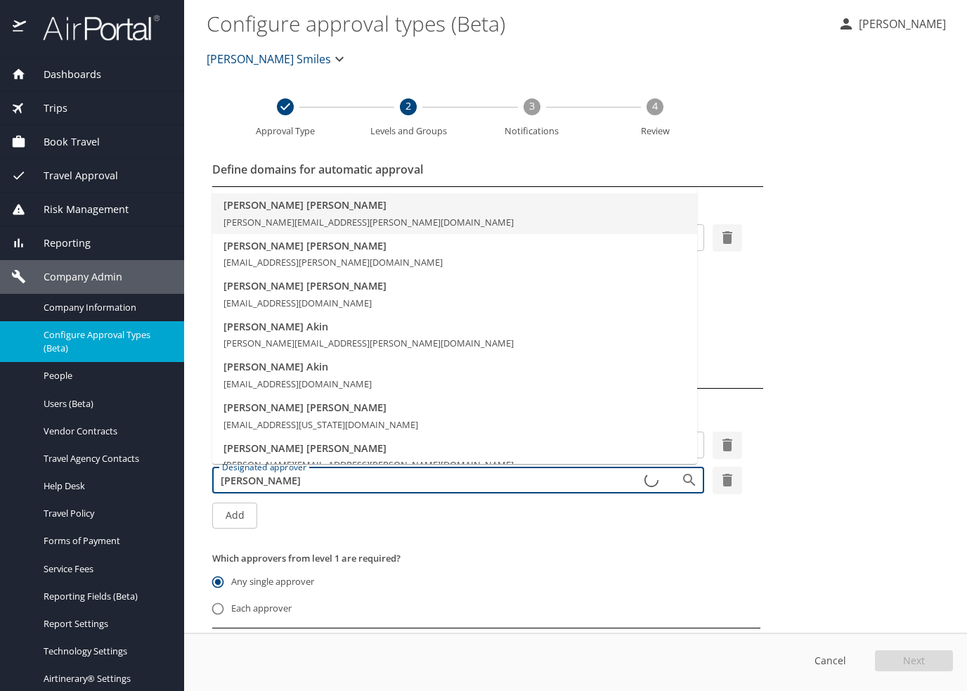
type input "[PERSON_NAME]"
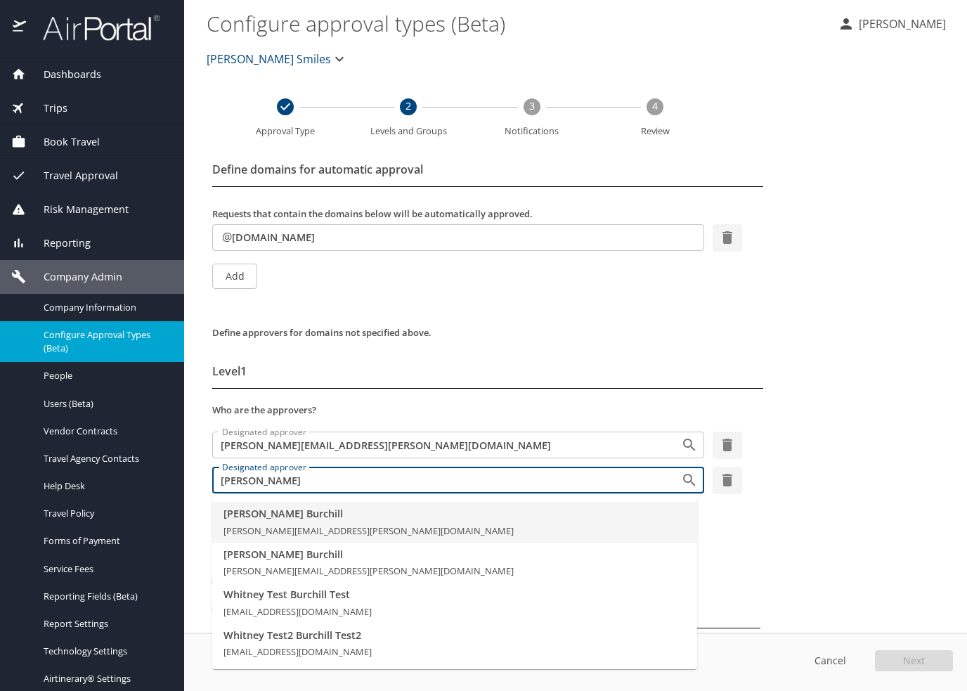
click at [317, 528] on span "[PERSON_NAME][EMAIL_ADDRESS][PERSON_NAME][DOMAIN_NAME]" at bounding box center [369, 530] width 290 height 13
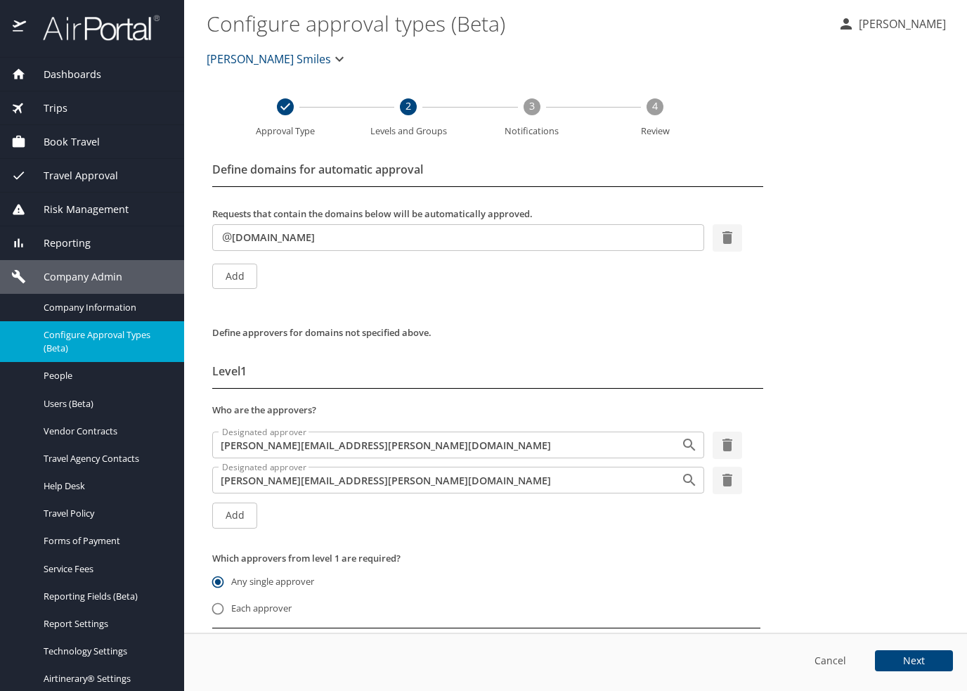
click at [908, 660] on span "Next" at bounding box center [914, 661] width 22 height 10
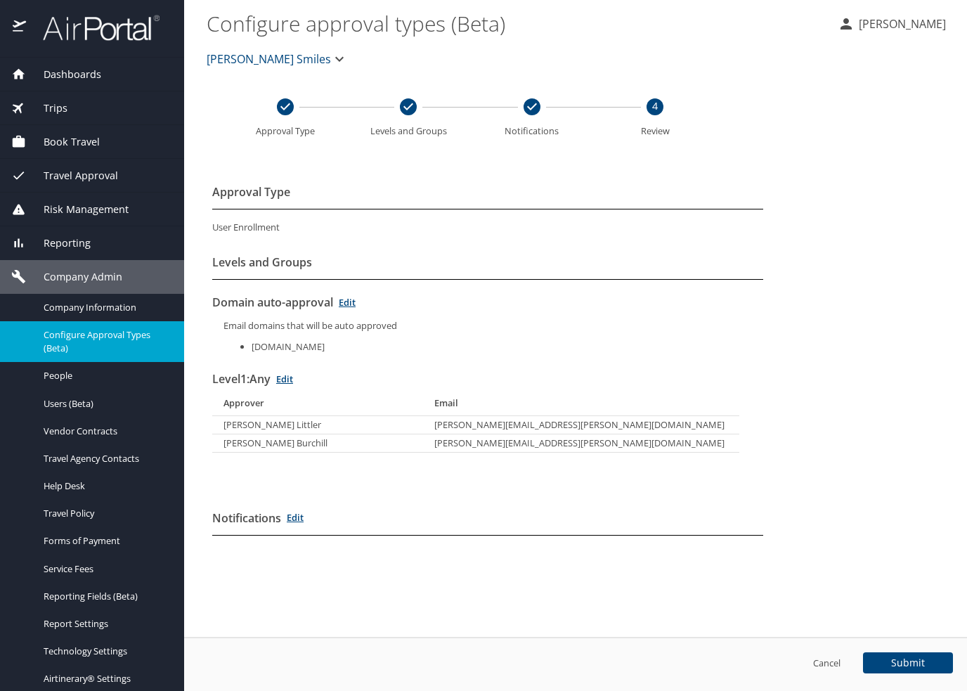
click at [294, 514] on link "Edit" at bounding box center [295, 517] width 17 height 13
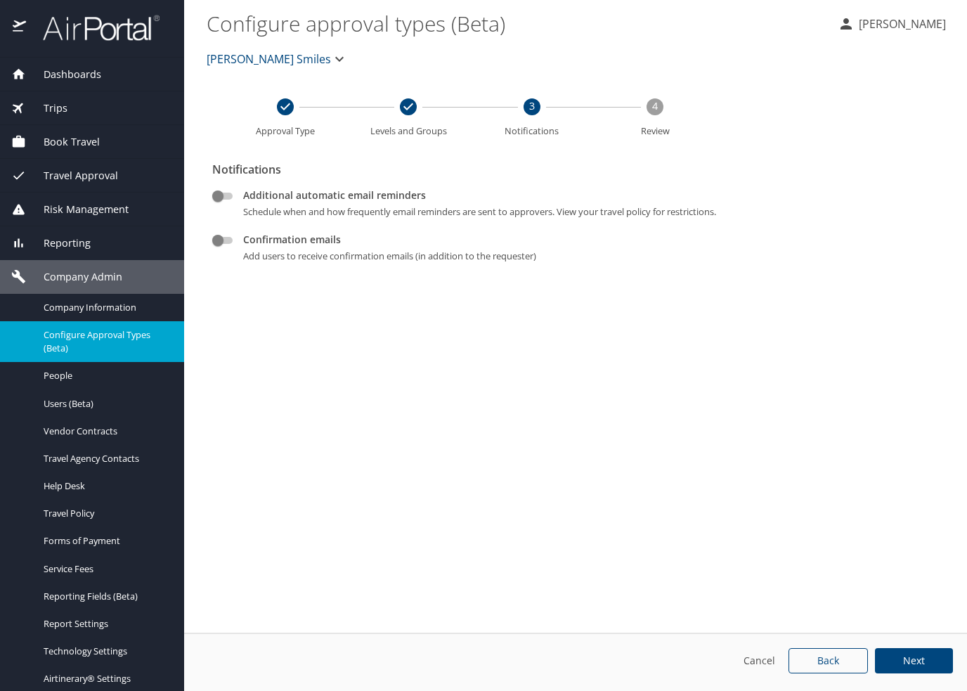
click at [236, 247] on input "Confirmation emails" at bounding box center [218, 240] width 51 height 17
checkbox input "true"
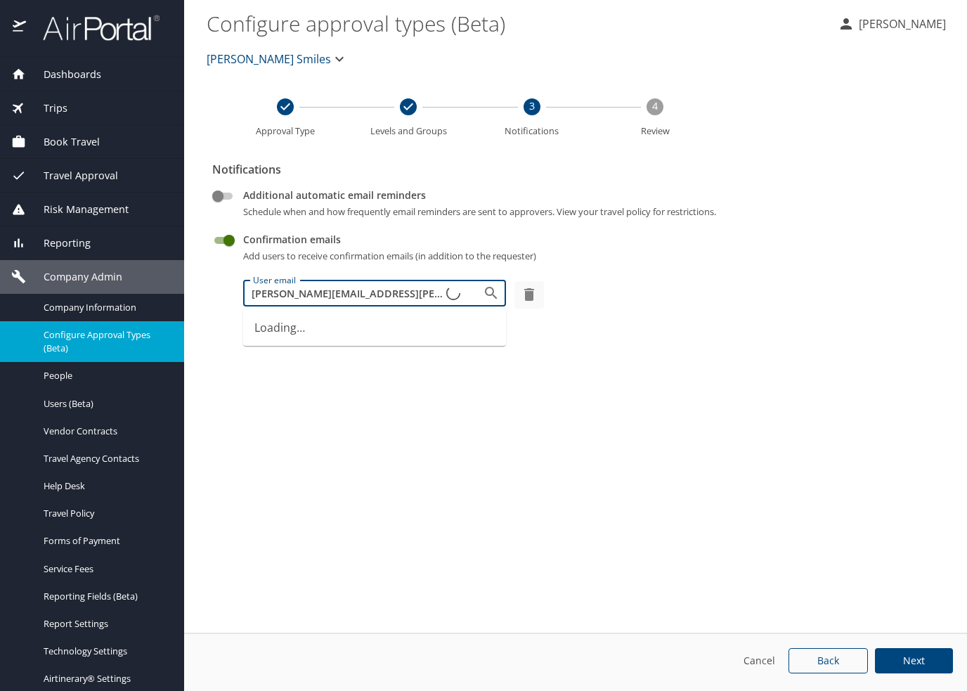
type input "[PERSON_NAME][EMAIL_ADDRESS][PERSON_NAME][DOMAIN_NAME]"
click at [299, 284] on input "User email" at bounding box center [346, 293] width 199 height 18
type input "ade"
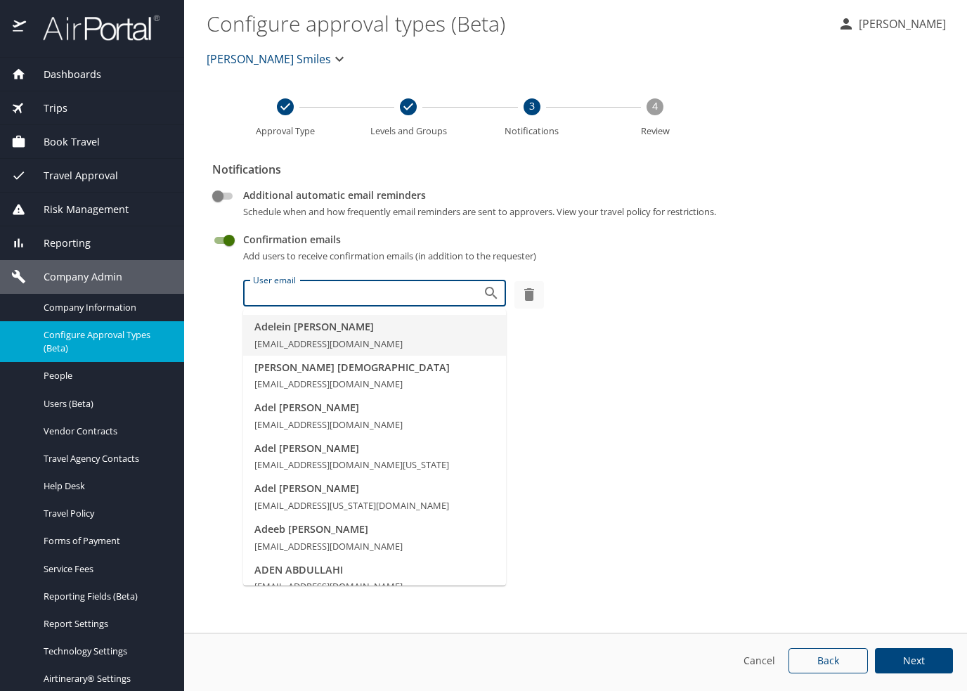
click at [357, 298] on input "User email" at bounding box center [353, 293] width 213 height 18
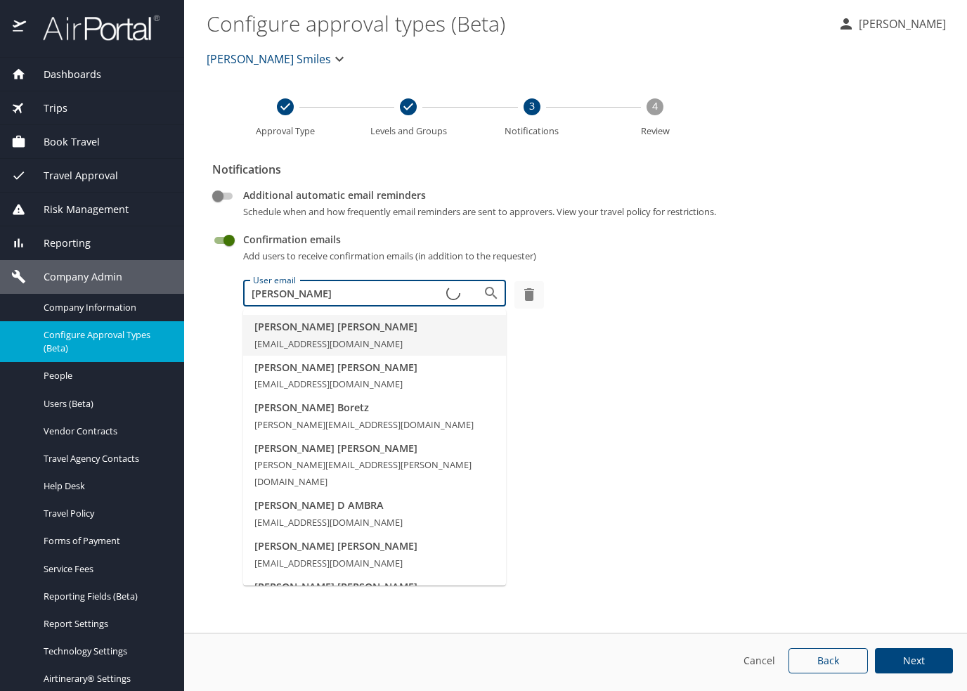
type input "[PERSON_NAME]"
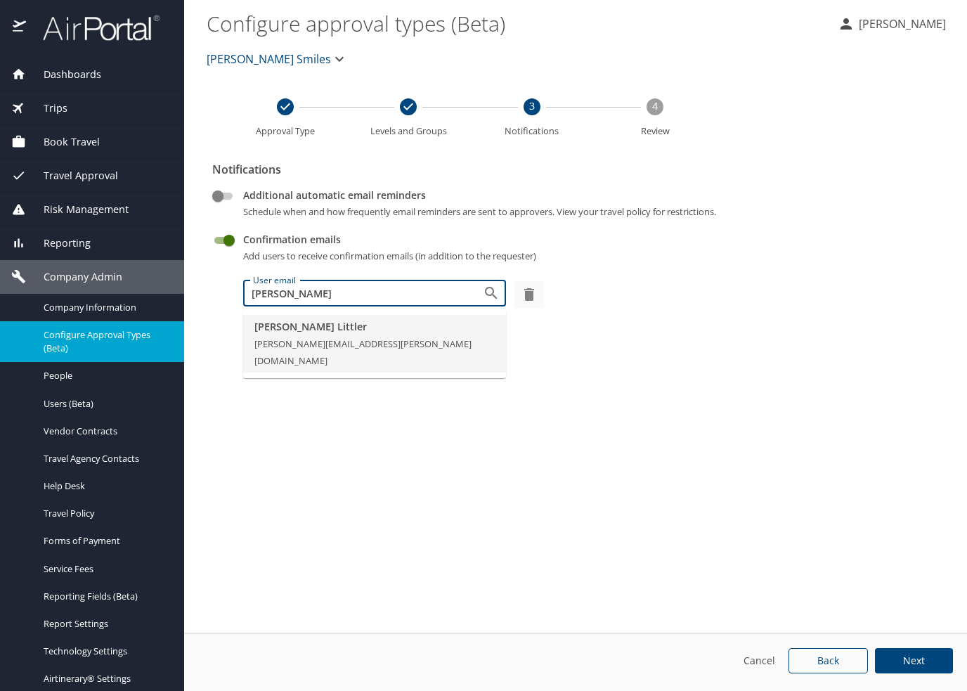
click at [484, 345] on li "[PERSON_NAME] [PERSON_NAME][EMAIL_ADDRESS][PERSON_NAME][DOMAIN_NAME]" at bounding box center [374, 344] width 263 height 58
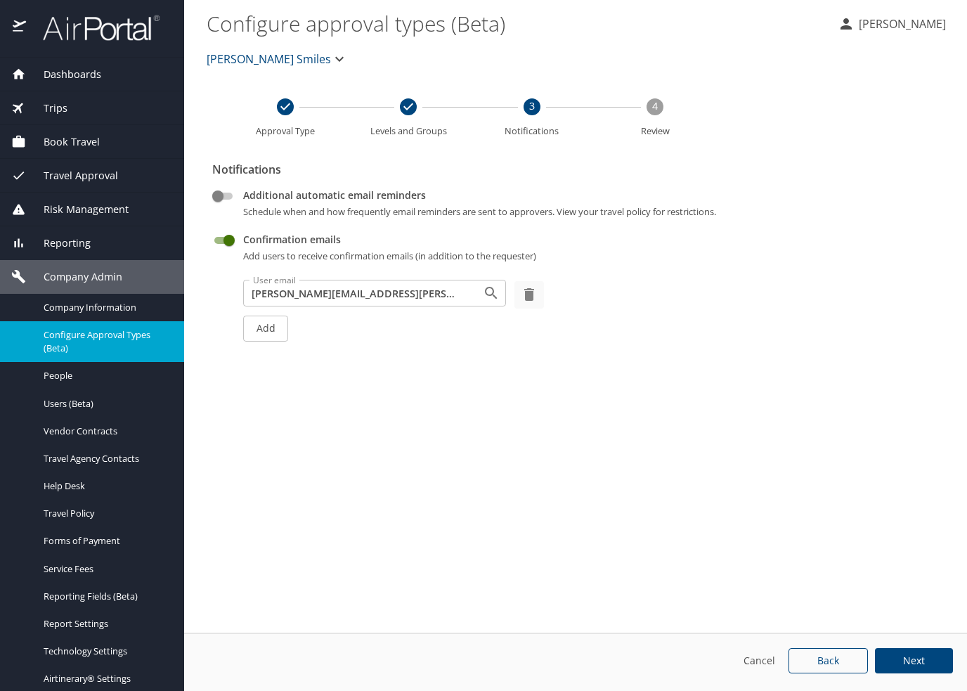
click at [276, 328] on span "Add" at bounding box center [266, 329] width 22 height 18
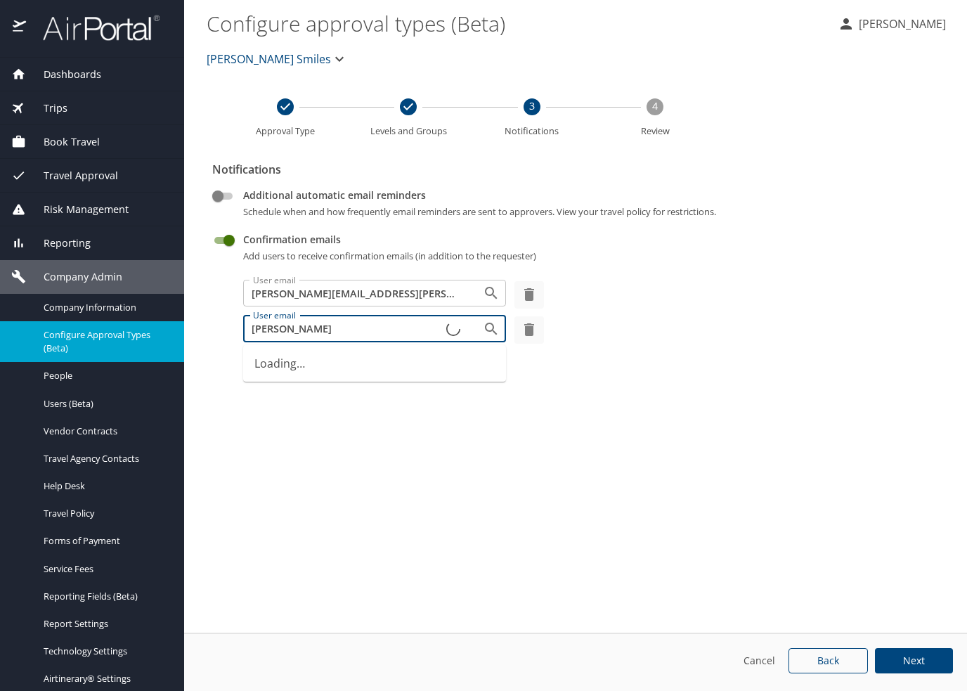
type input "[PERSON_NAME]"
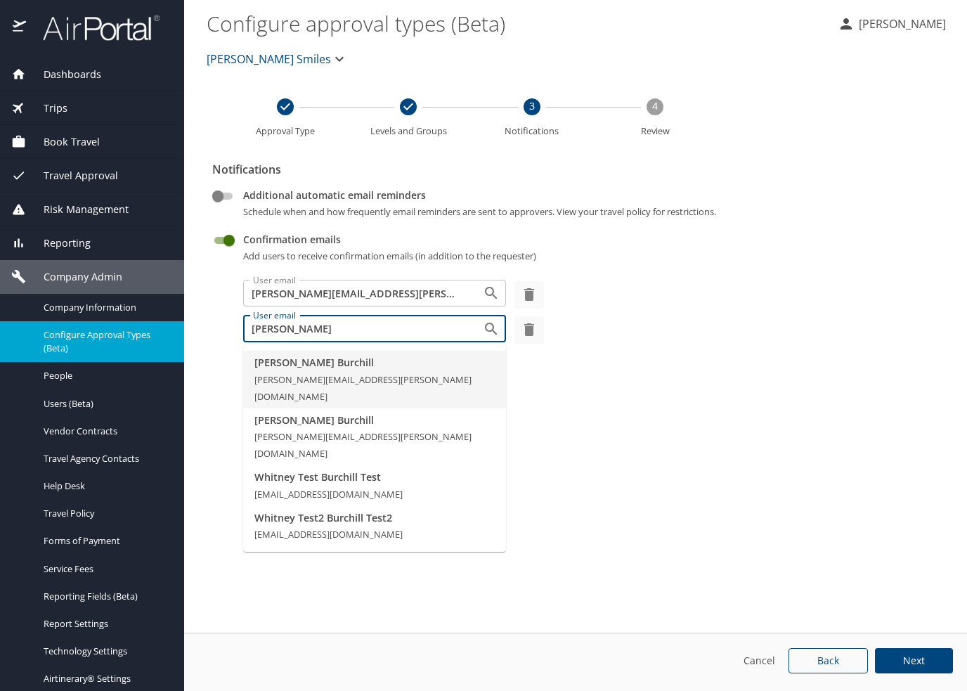
click at [485, 371] on li "[PERSON_NAME] [PERSON_NAME][EMAIL_ADDRESS][PERSON_NAME][DOMAIN_NAME]" at bounding box center [374, 380] width 263 height 58
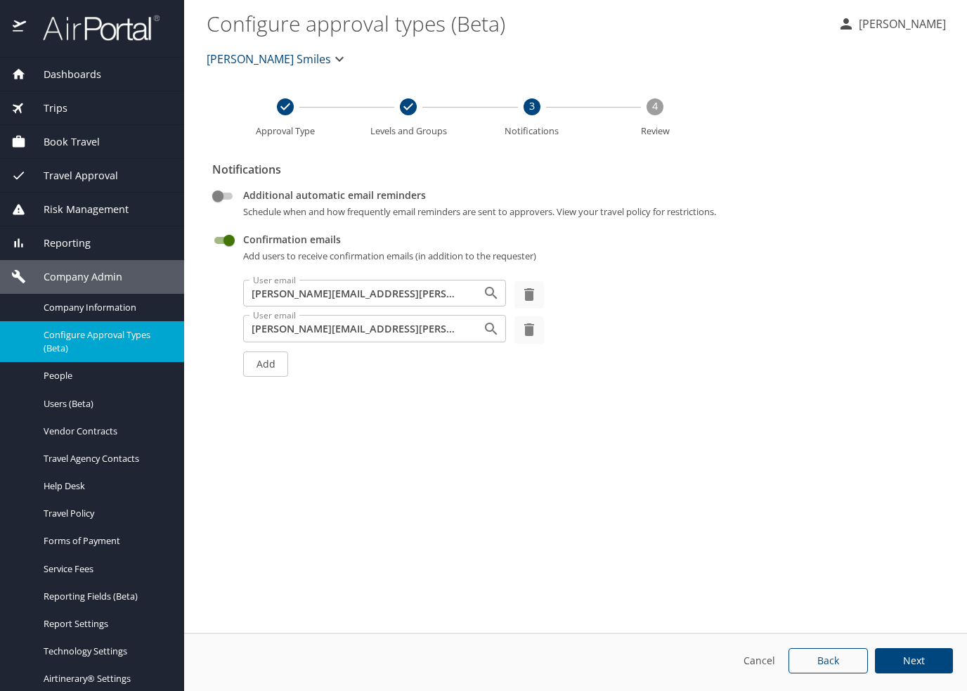
click at [910, 668] on button "Next" at bounding box center [914, 661] width 78 height 26
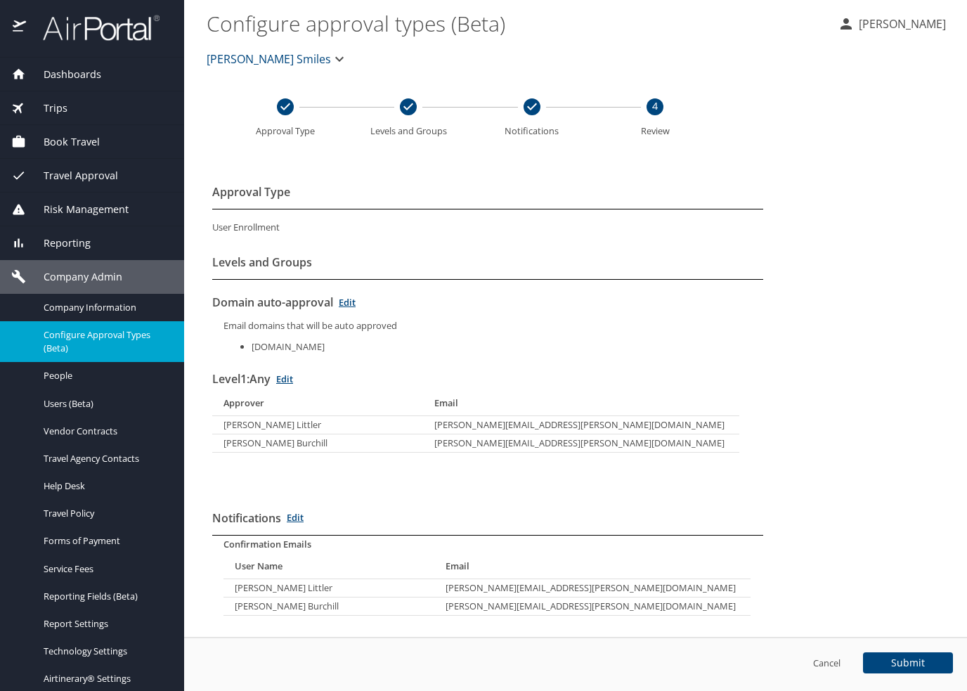
click at [905, 666] on span "Submit" at bounding box center [908, 663] width 34 height 10
